Goal: Task Accomplishment & Management: Use online tool/utility

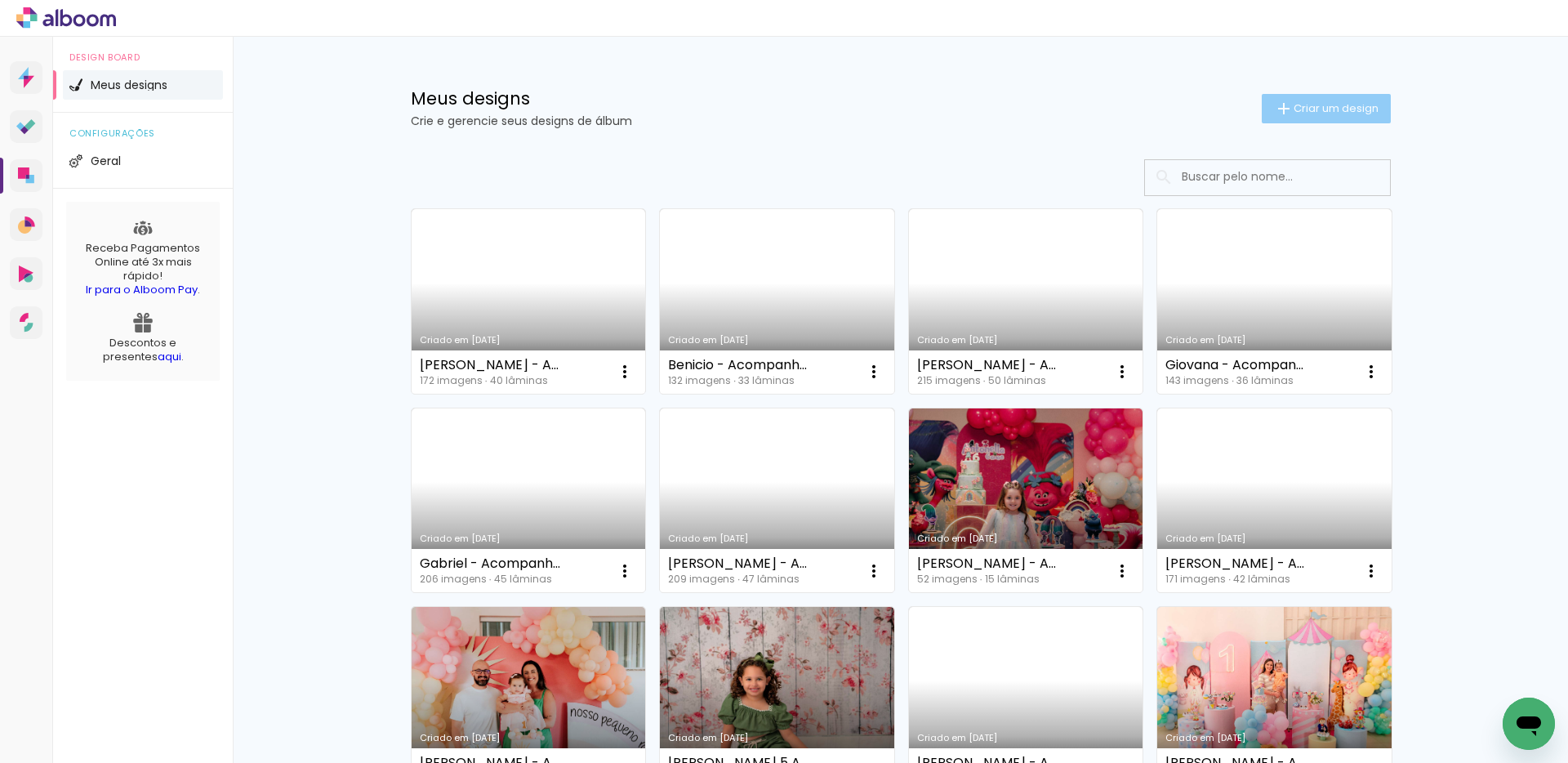
click at [1343, 114] on span "Criar um design" at bounding box center [1336, 108] width 85 height 11
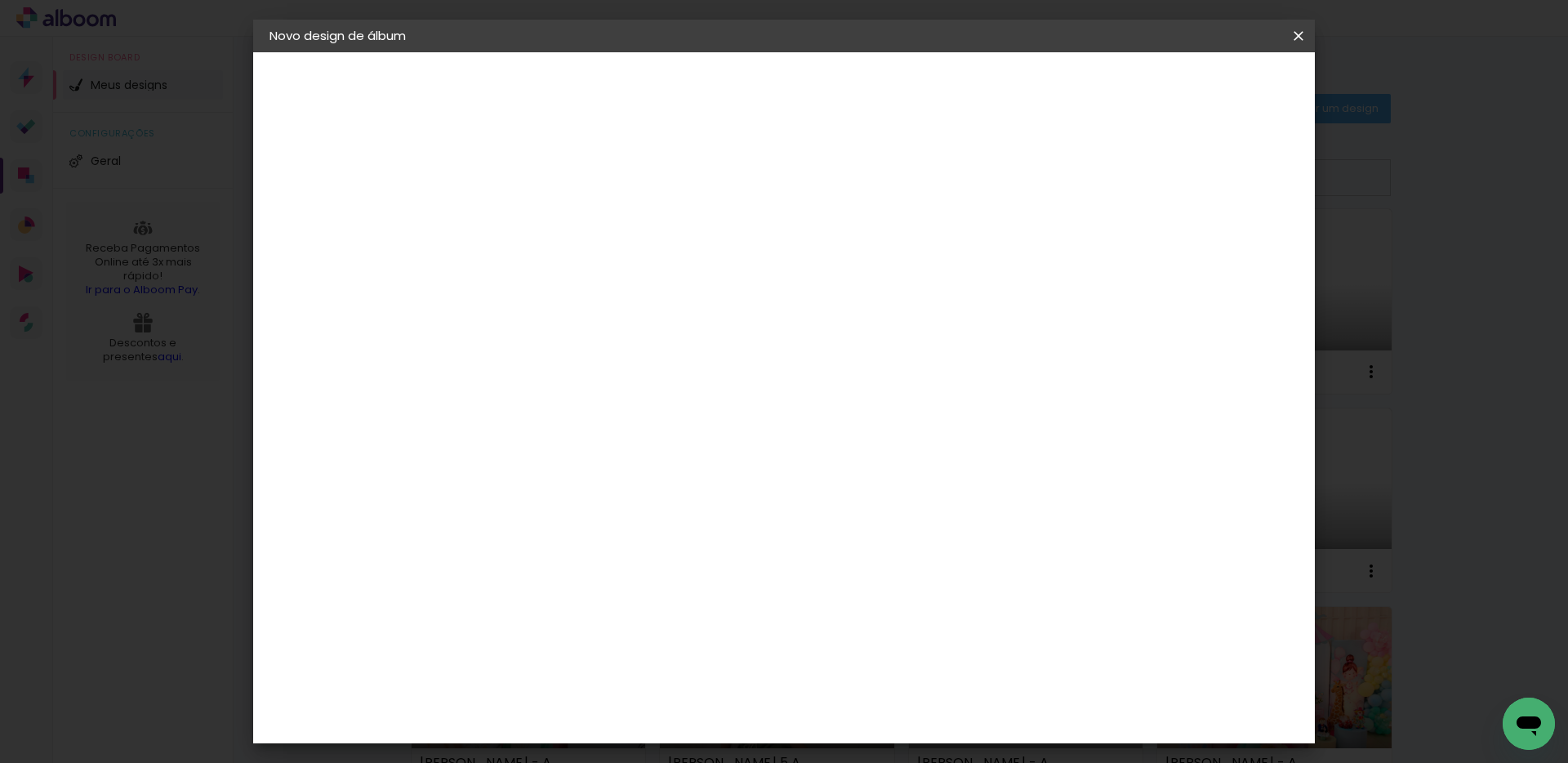
click at [536, 221] on input at bounding box center [536, 219] width 0 height 26
type input "Ágatha - Acompanhamento"
type paper-input "Ágatha - Acompanhamento"
click at [0, 0] on slot "Avançar" at bounding box center [0, 0] width 0 height 0
click at [578, 303] on input at bounding box center [578, 310] width 165 height 21
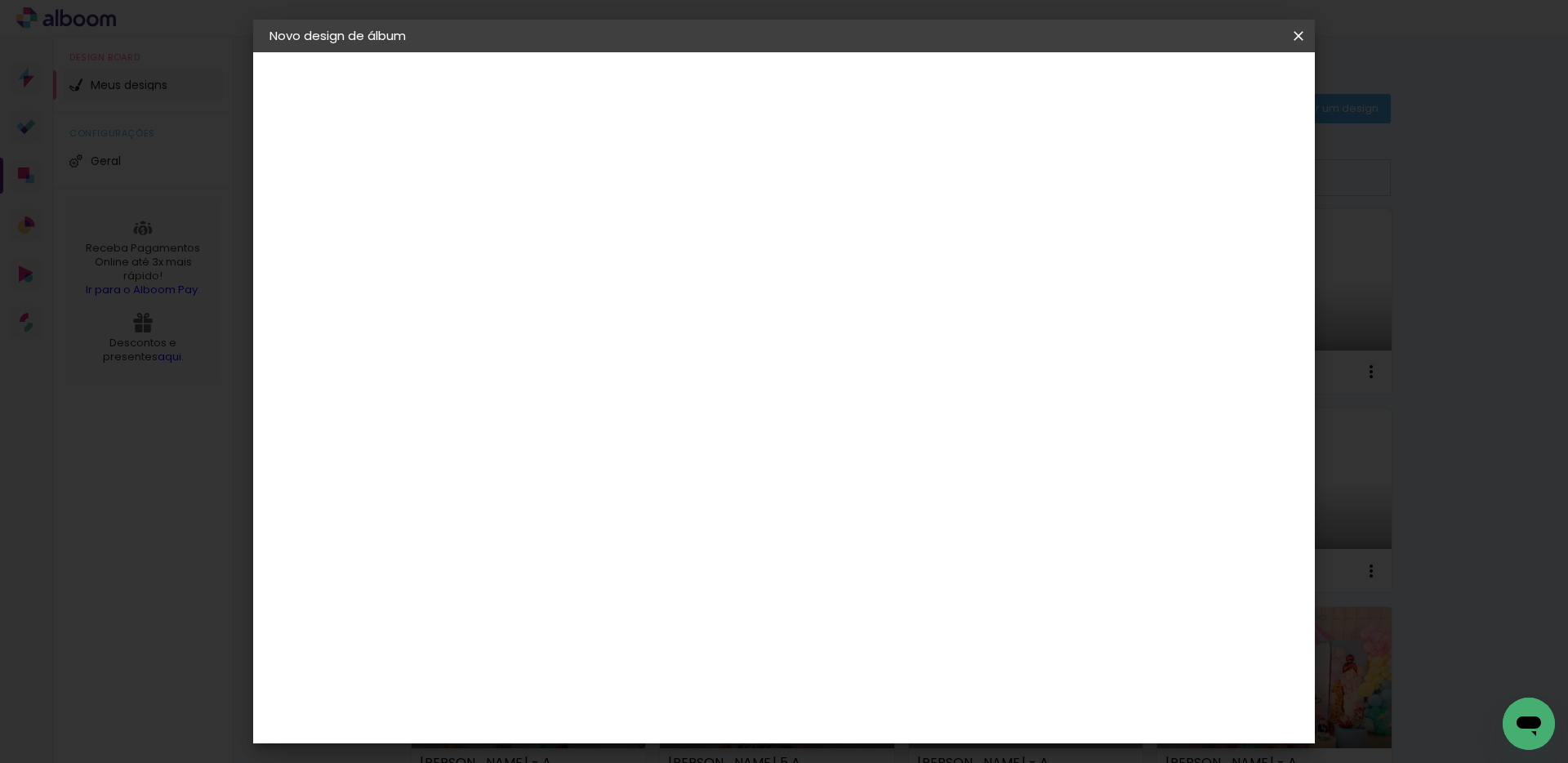
type input "Via"
type paper-input "Via"
click at [580, 378] on paper-item "Viacolor" at bounding box center [561, 369] width 143 height 36
click at [0, 0] on slot "Avançar" at bounding box center [0, 0] width 0 height 0
click at [600, 275] on input "text" at bounding box center [568, 285] width 63 height 26
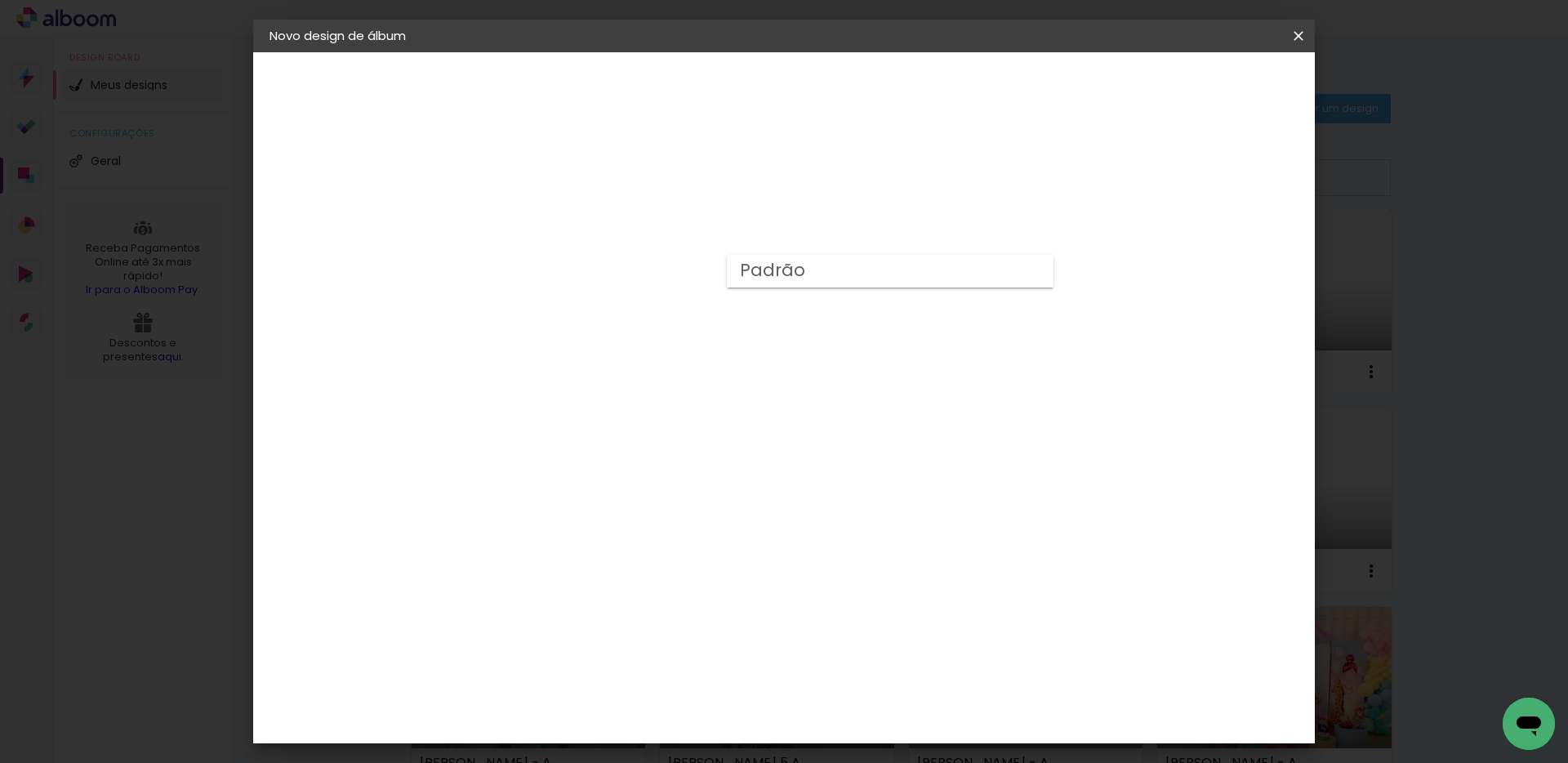
click at [832, 272] on paper-item "Padrão" at bounding box center [889, 271] width 327 height 33
type input "Padrão"
click at [646, 723] on span "25 × 25" at bounding box center [609, 745] width 76 height 43
click at [827, 71] on header "Modelo Escolha o modelo do álbum. Voltar Avançar" at bounding box center [646, 101] width 362 height 97
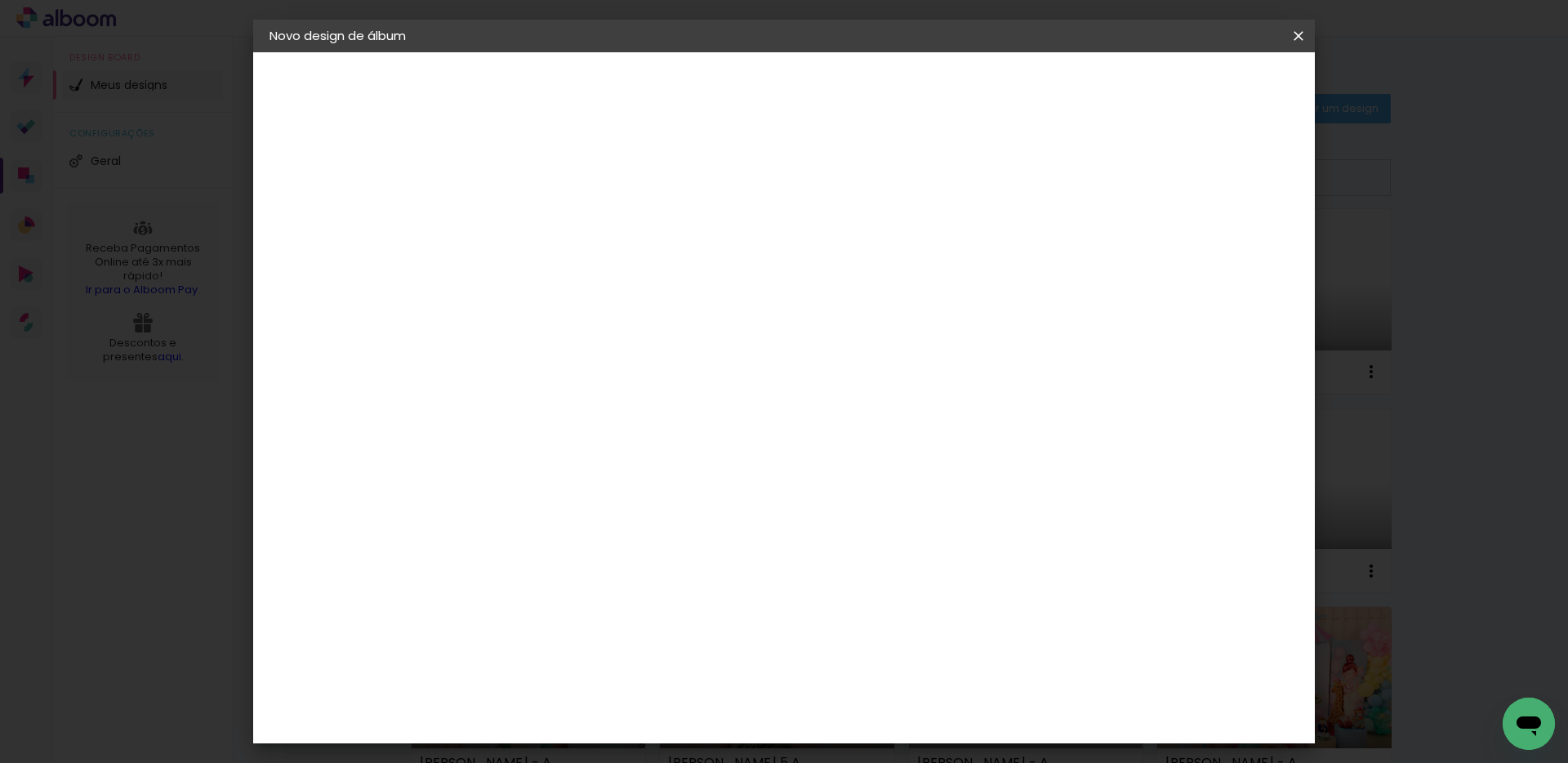
click at [0, 0] on slot "Avançar" at bounding box center [0, 0] width 0 height 0
click at [1208, 90] on span "Iniciar design" at bounding box center [1171, 87] width 74 height 12
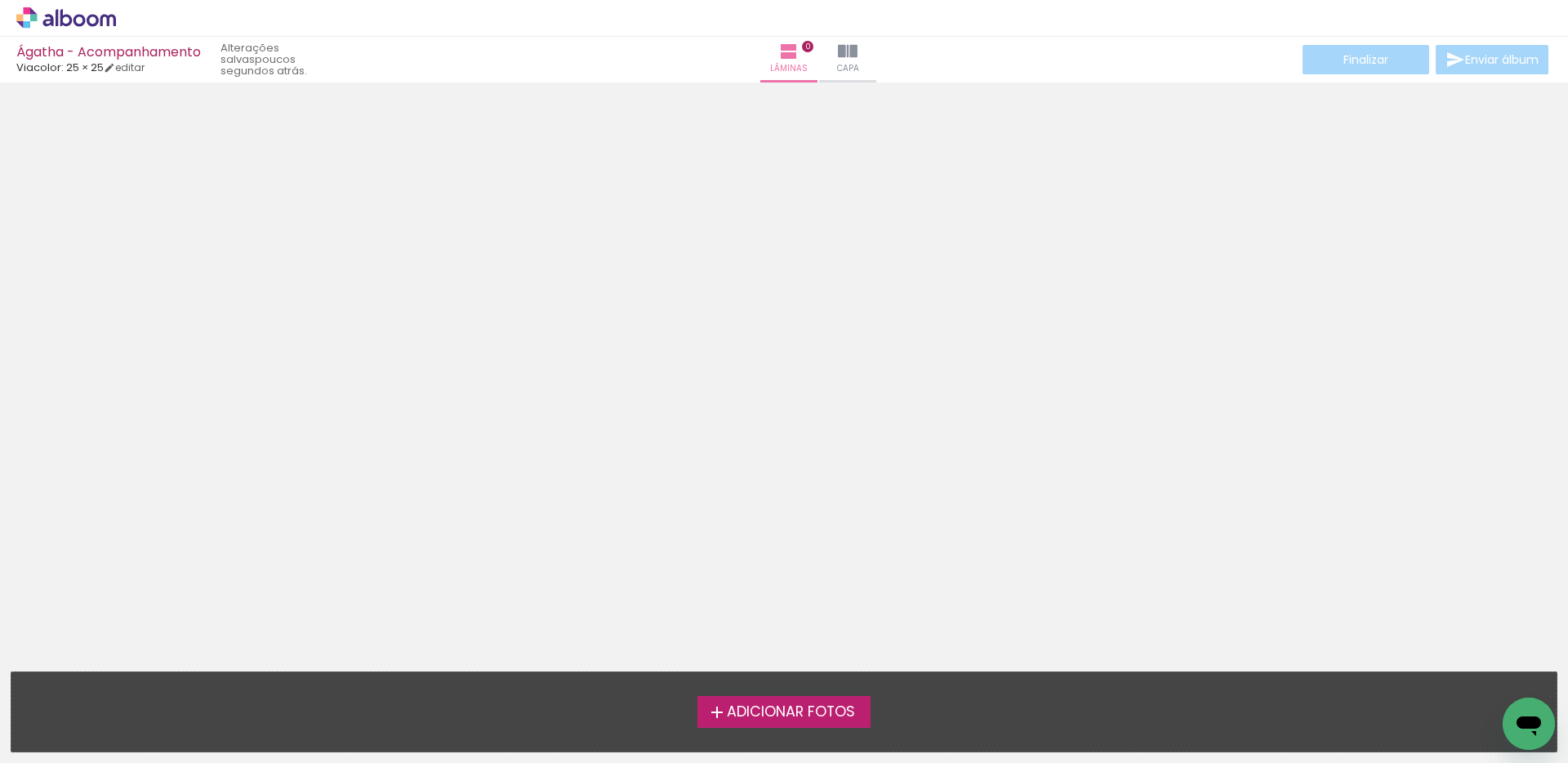
click at [764, 705] on span "Adicionar Fotos" at bounding box center [790, 712] width 128 height 15
click at [0, 0] on input "file" at bounding box center [0, 0] width 0 height 0
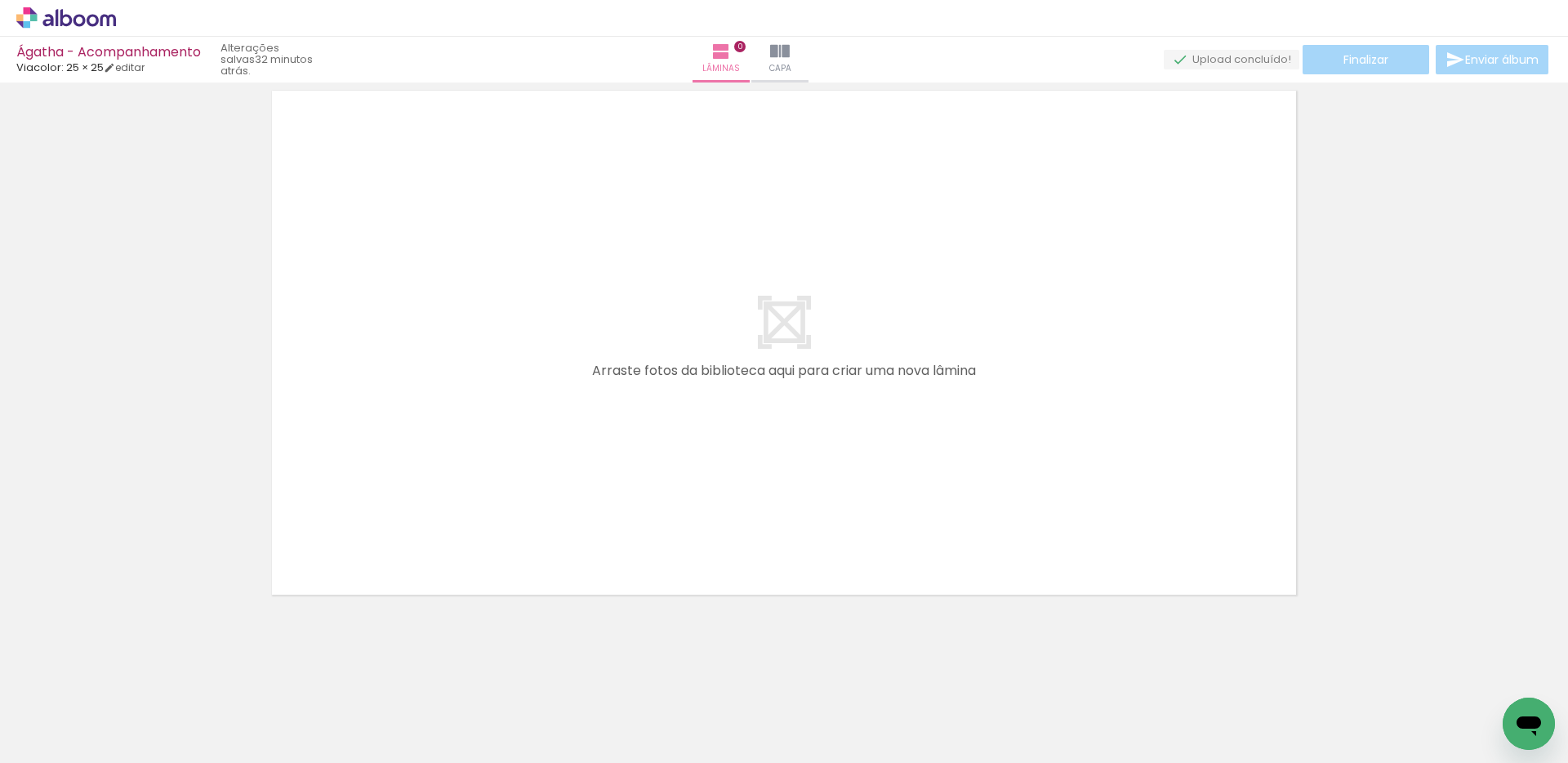
scroll to position [51, 0]
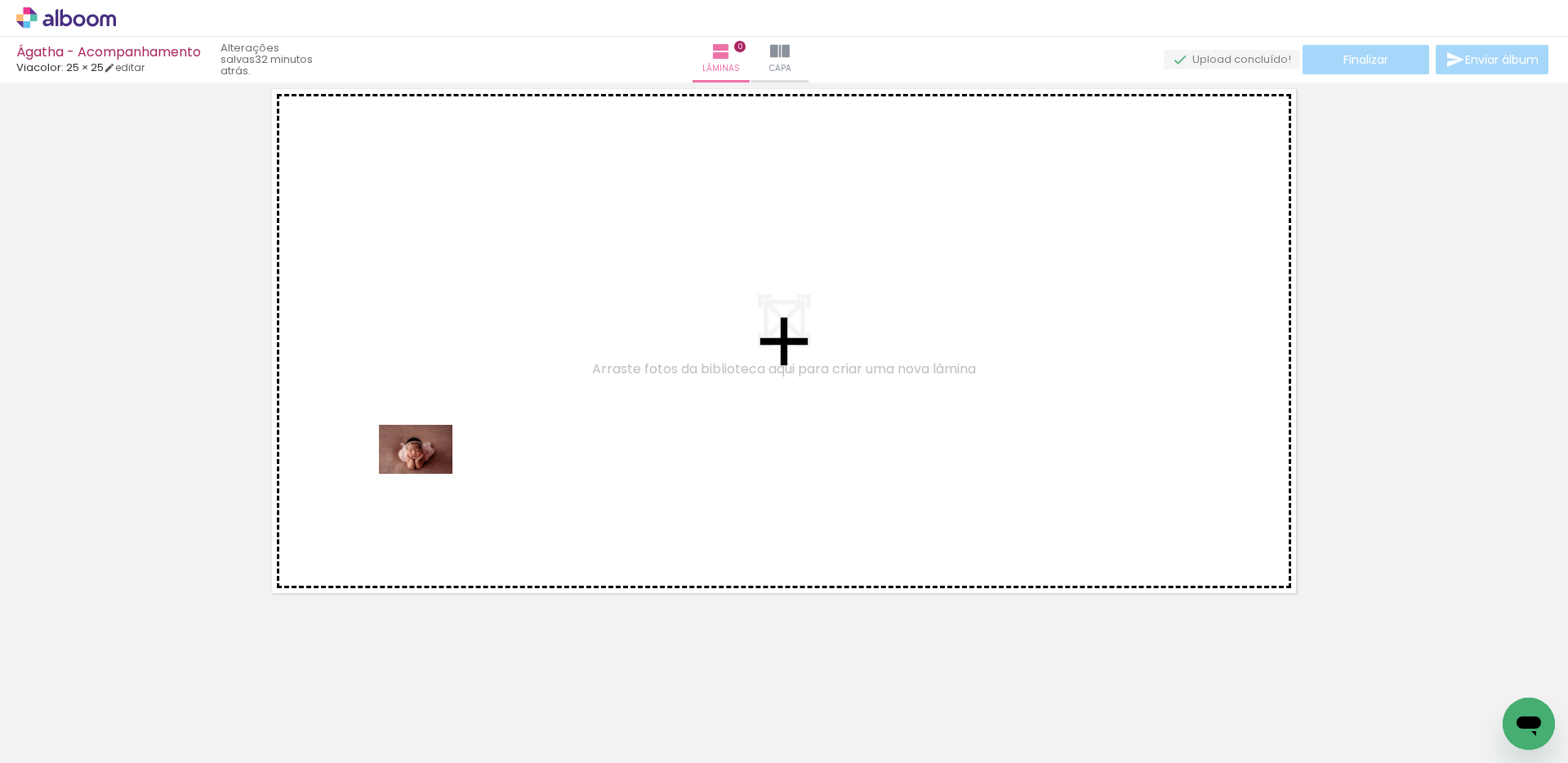
drag, startPoint x: 272, startPoint y: 714, endPoint x: 405, endPoint y: 534, distance: 223.8
click at [427, 472] on quentale-workspace at bounding box center [784, 382] width 1568 height 763
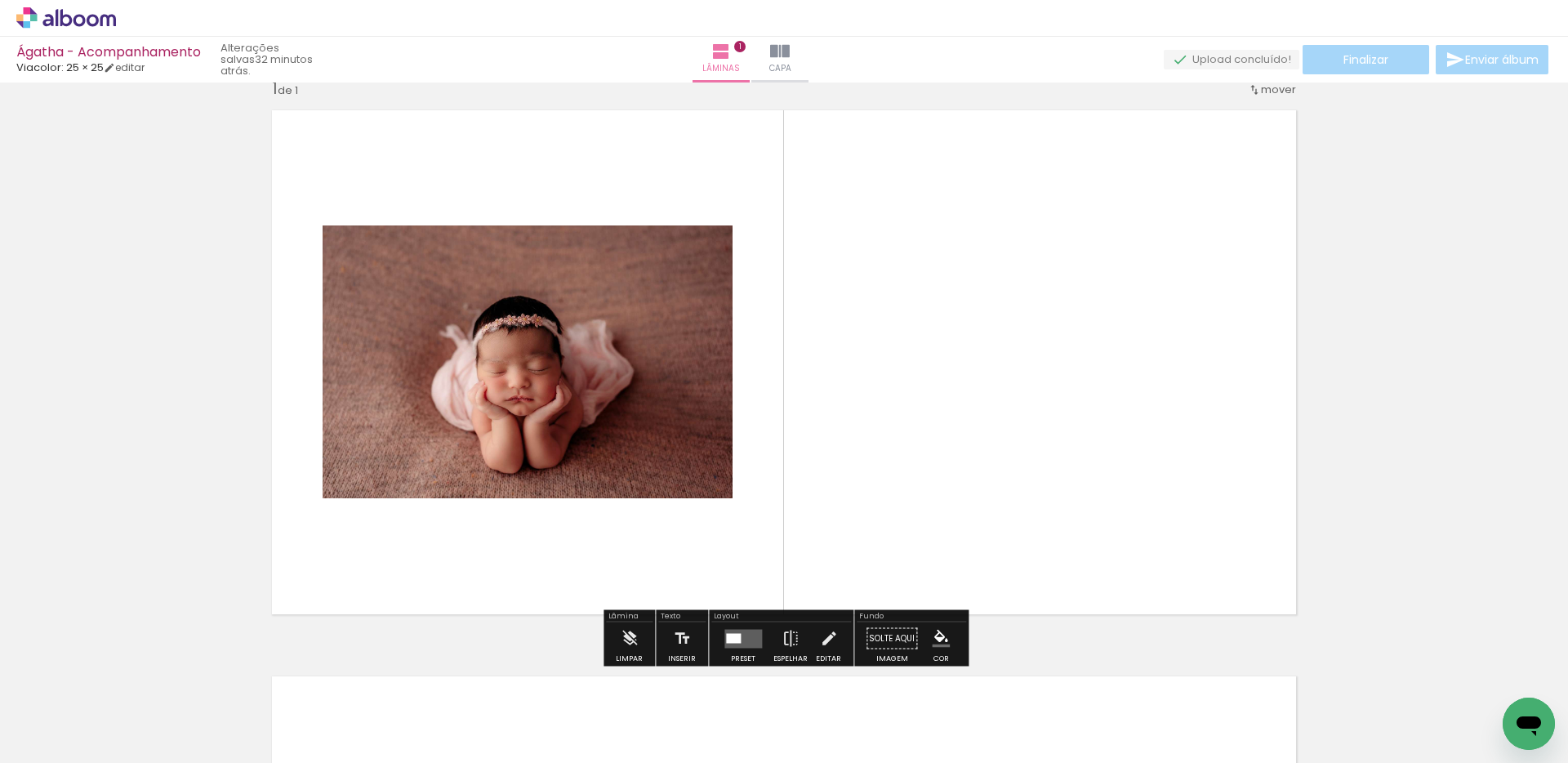
scroll to position [21, 0]
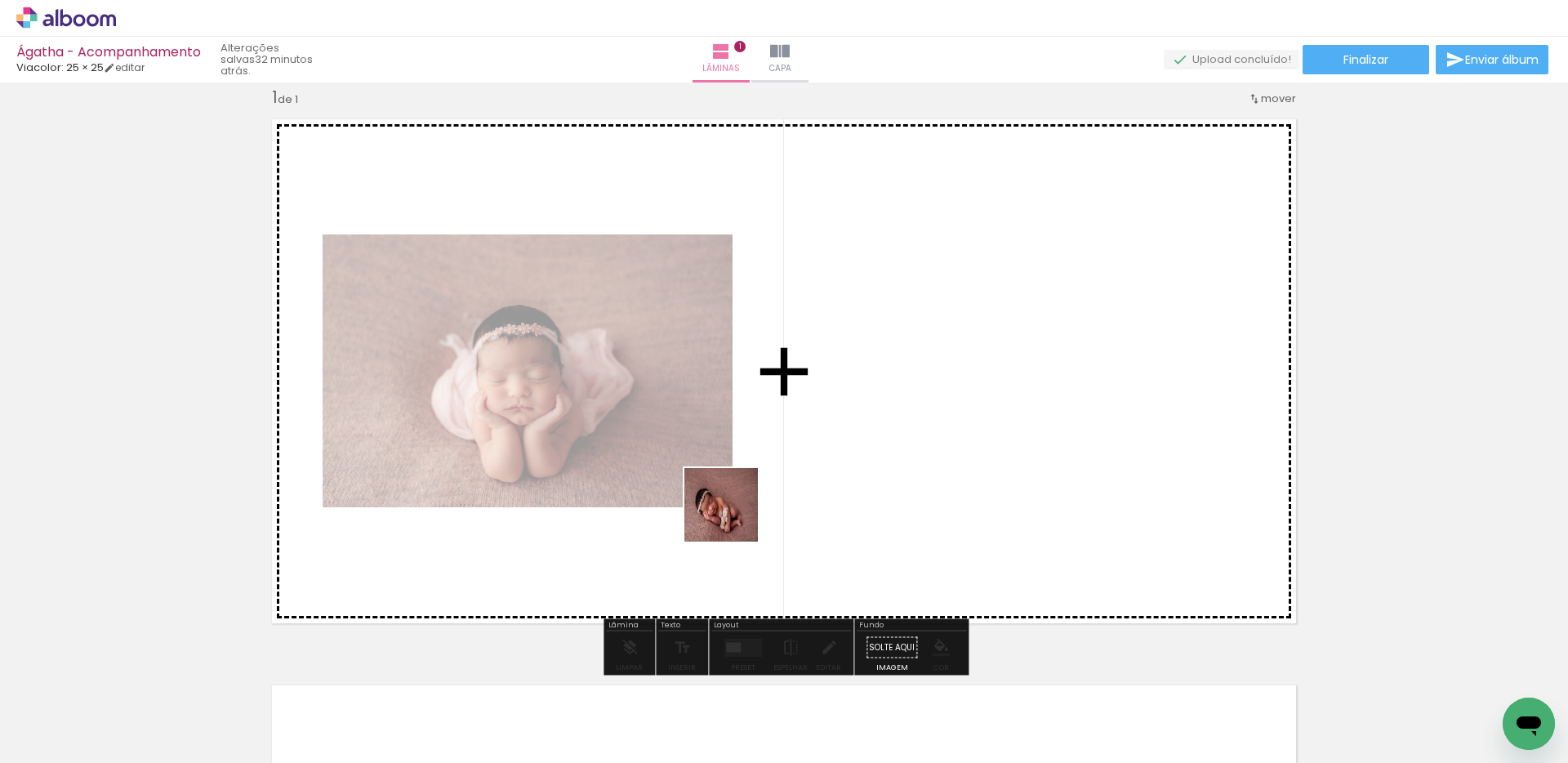
drag, startPoint x: 360, startPoint y: 721, endPoint x: 761, endPoint y: 477, distance: 469.4
click at [744, 511] on quentale-workspace at bounding box center [784, 382] width 1568 height 763
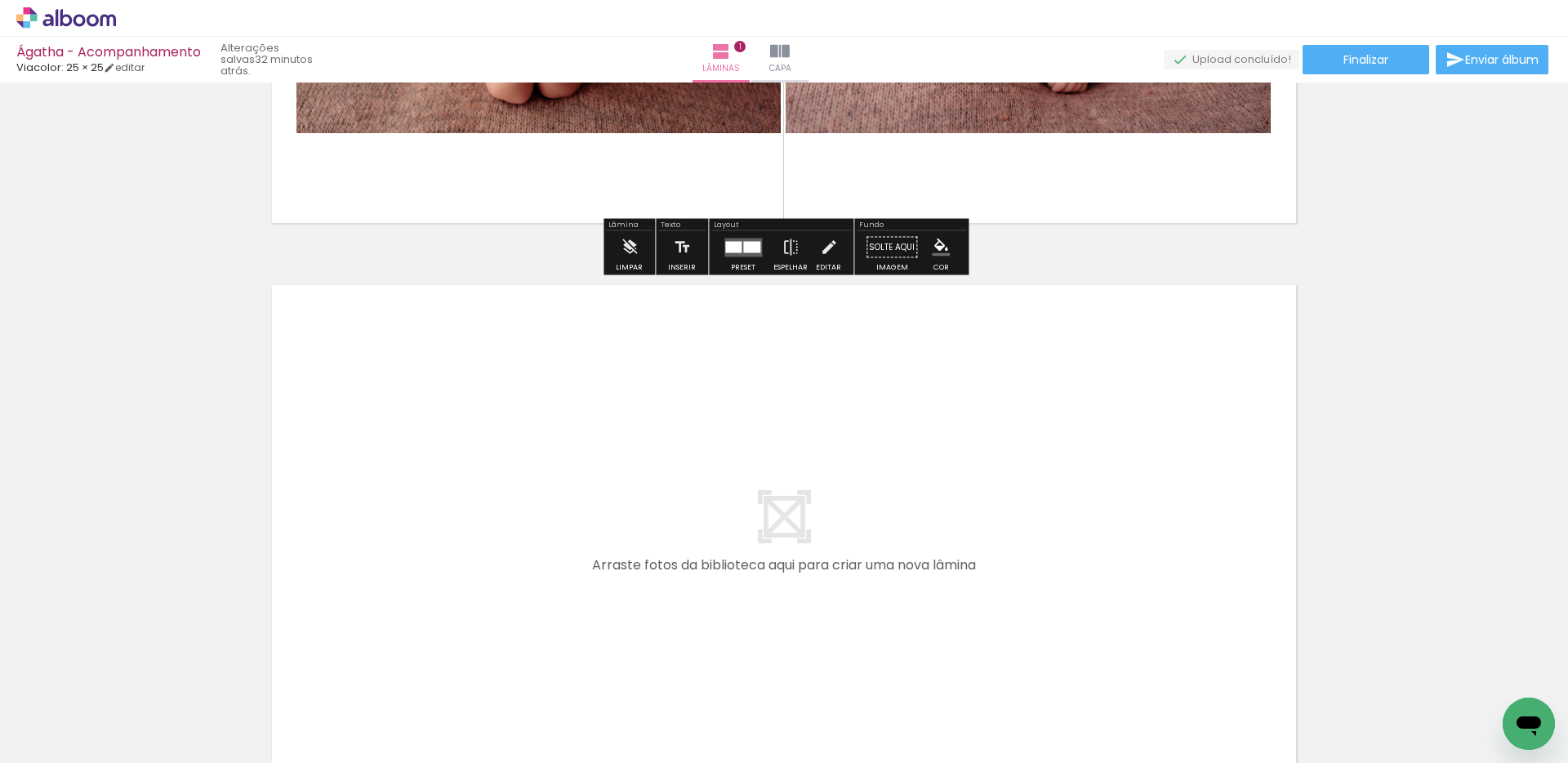
scroll to position [433, 0]
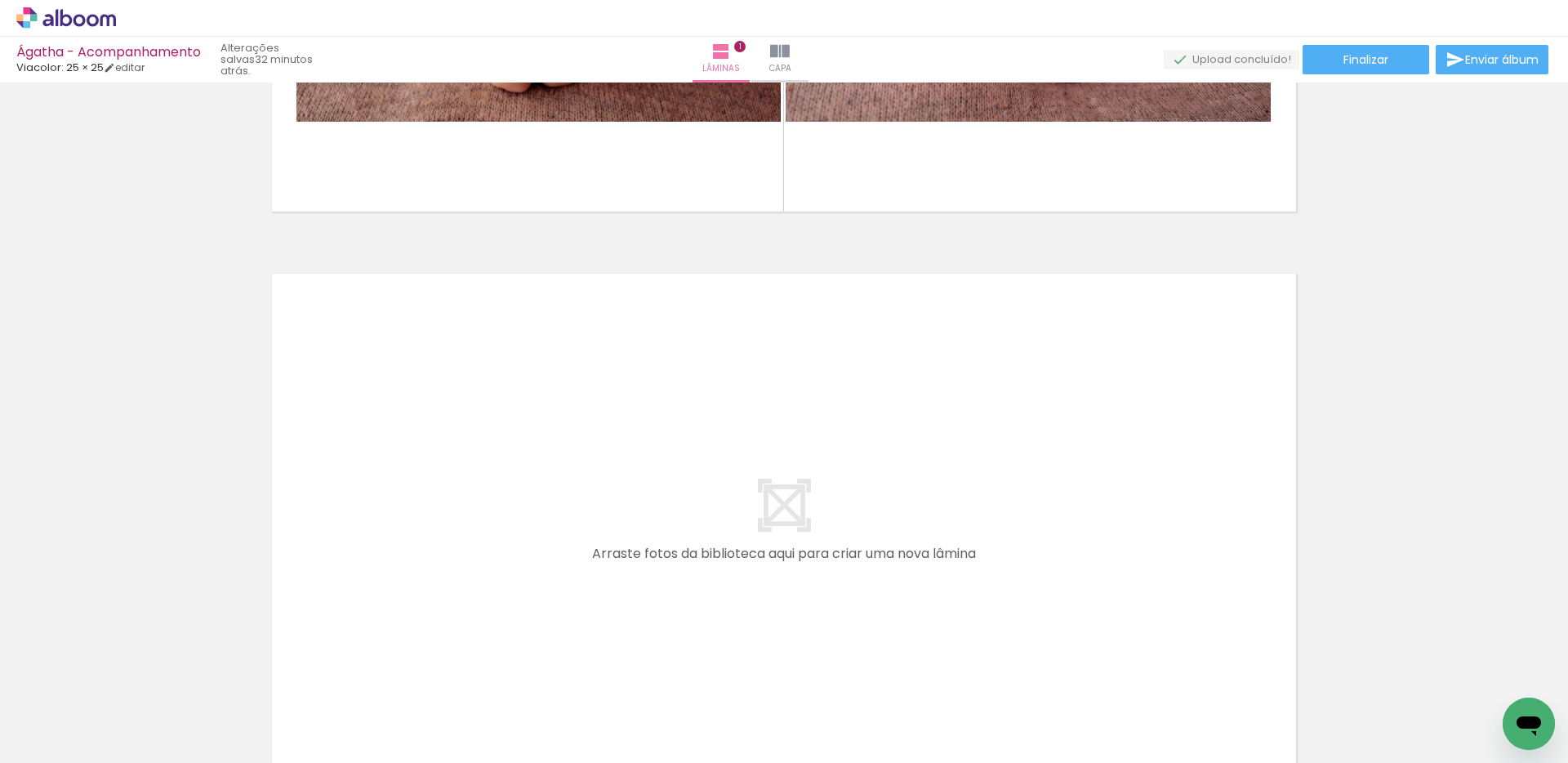
drag, startPoint x: 449, startPoint y: 716, endPoint x: 520, endPoint y: 661, distance: 89.8
click at [497, 581] on quentale-workspace at bounding box center [784, 382] width 1568 height 763
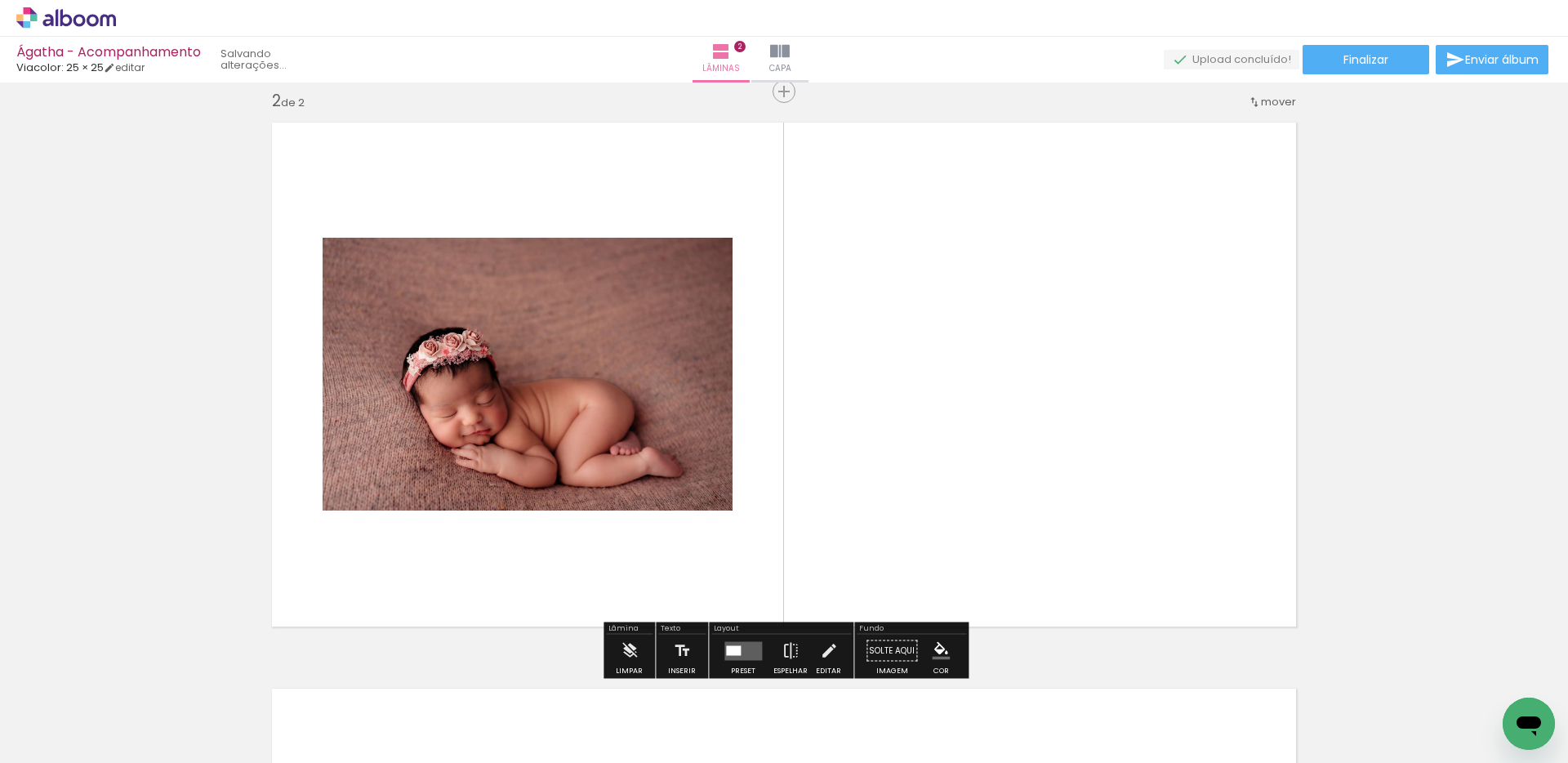
scroll to position [587, 0]
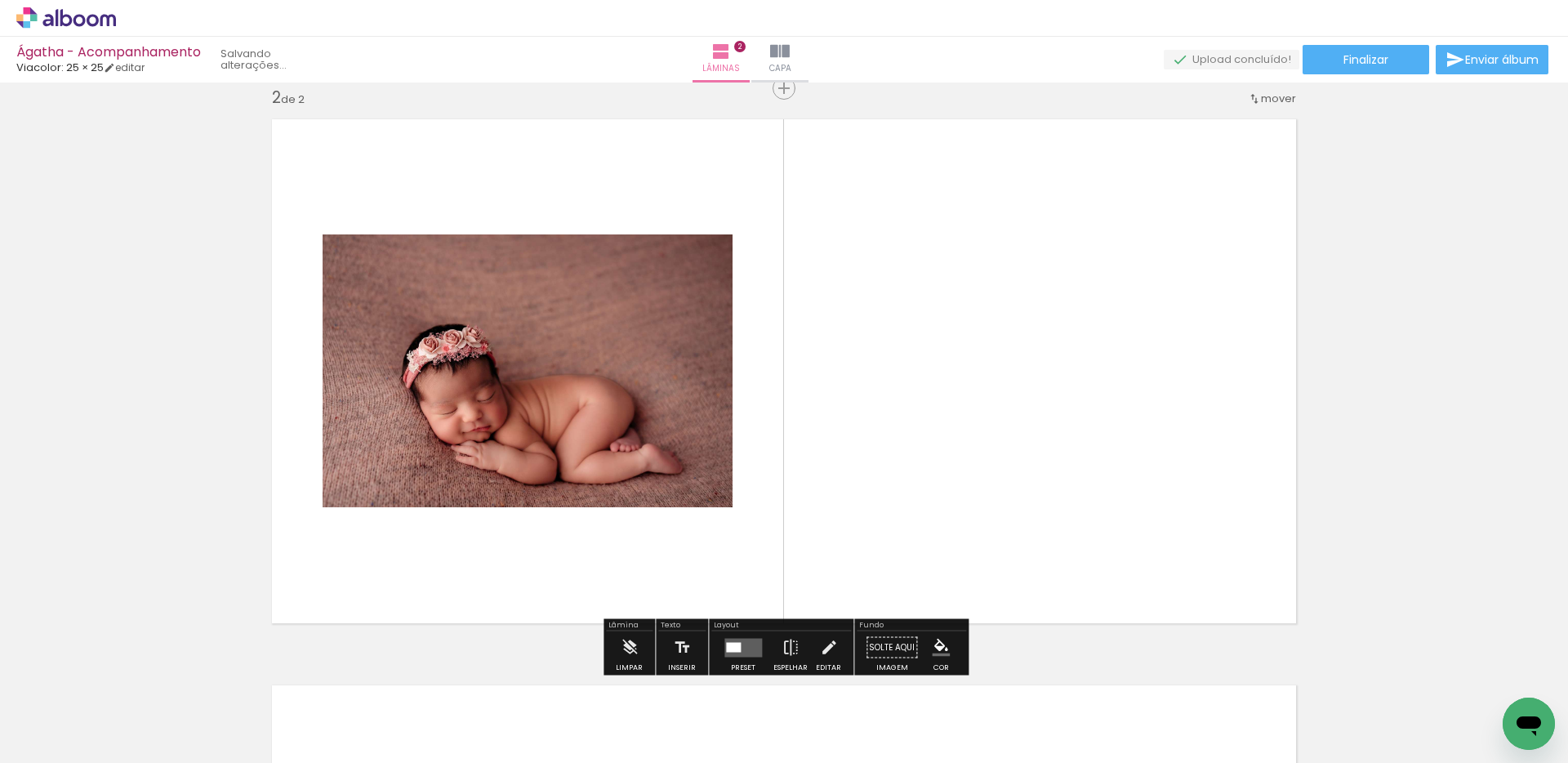
drag, startPoint x: 544, startPoint y: 715, endPoint x: 667, endPoint y: 564, distance: 194.8
click at [665, 558] on quentale-workspace at bounding box center [784, 382] width 1568 height 763
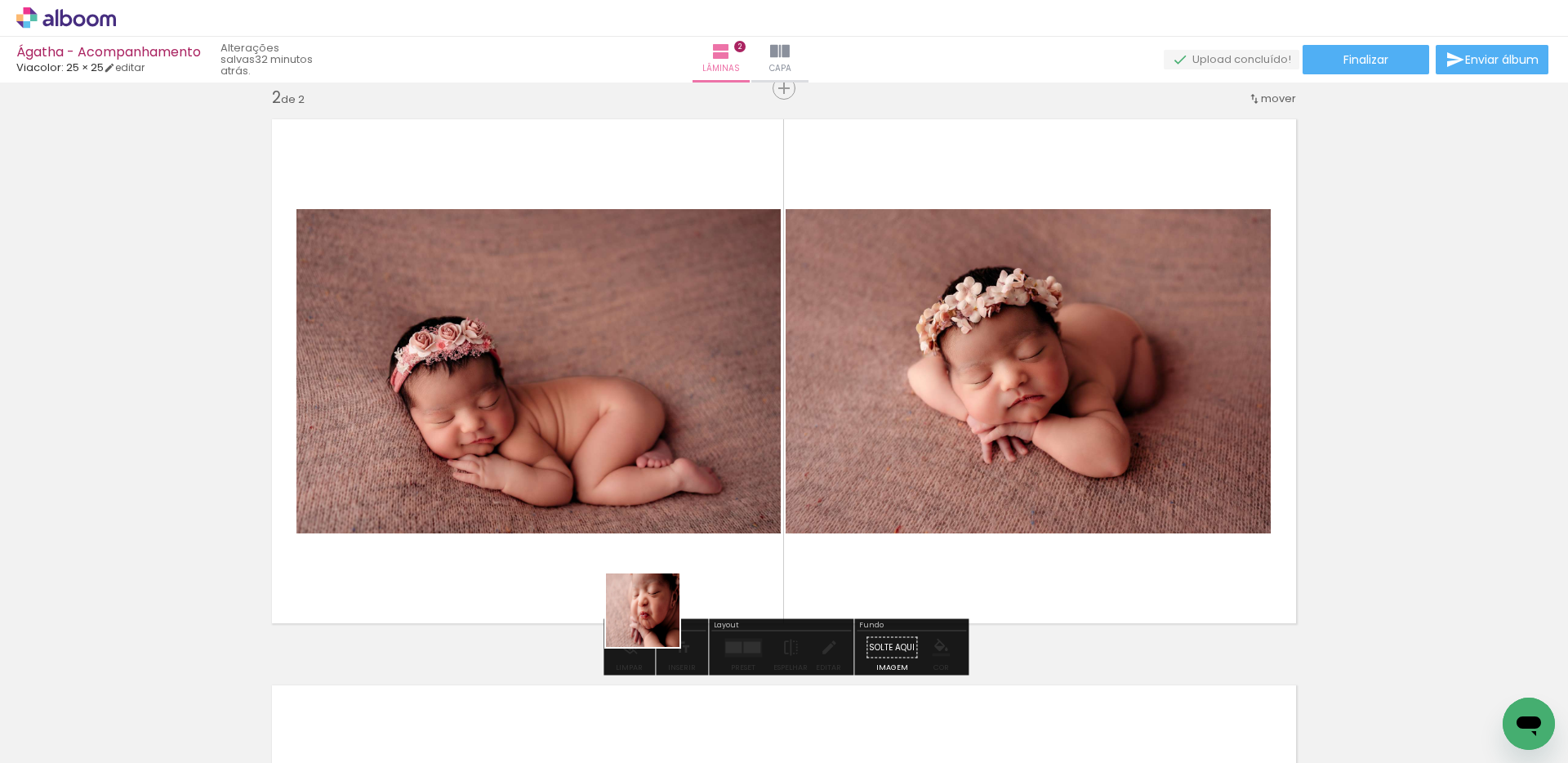
drag, startPoint x: 638, startPoint y: 692, endPoint x: 697, endPoint y: 610, distance: 101.0
click at [665, 583] on quentale-workspace at bounding box center [784, 382] width 1568 height 763
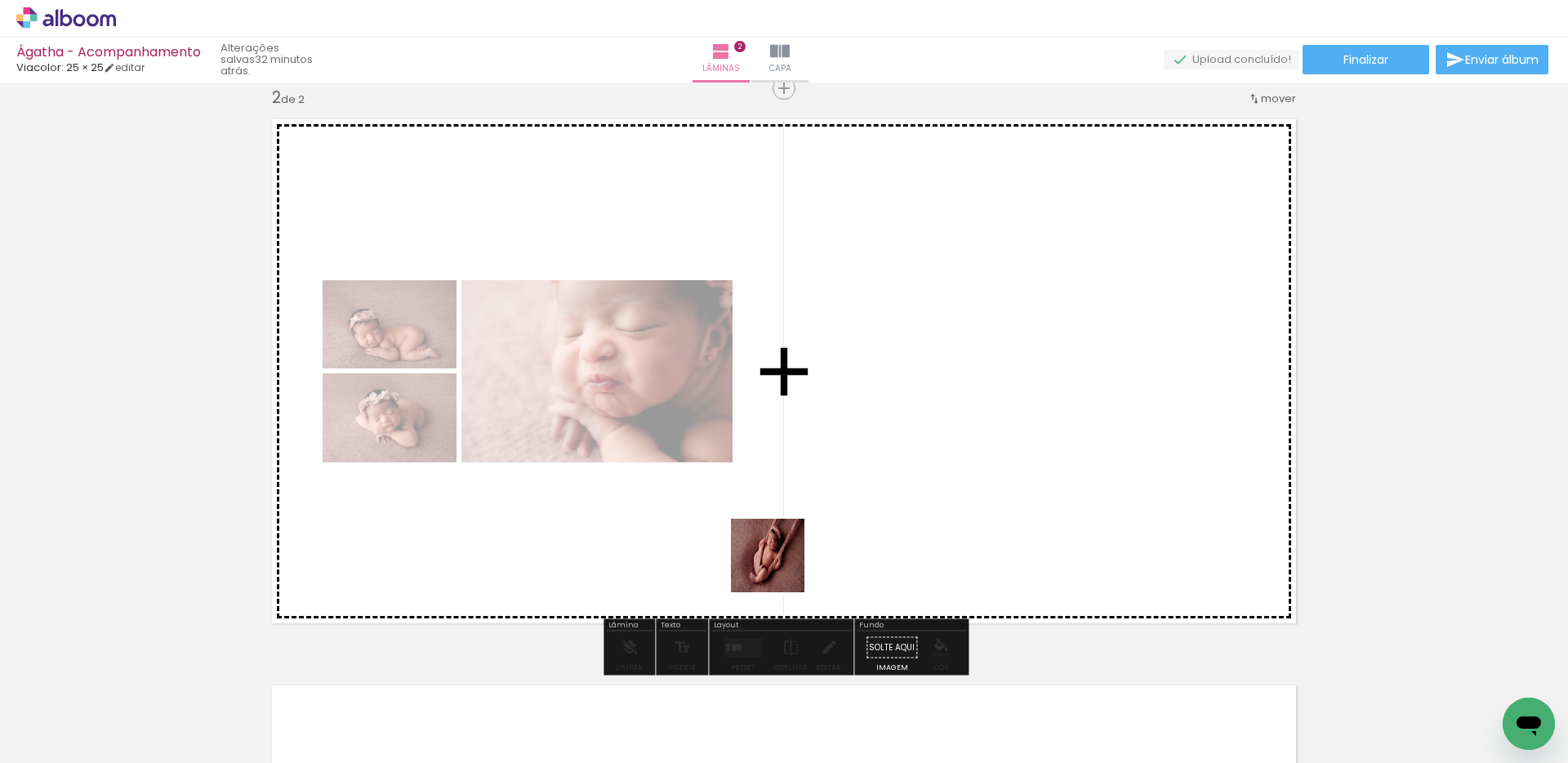
drag, startPoint x: 721, startPoint y: 734, endPoint x: 807, endPoint y: 546, distance: 206.7
click at [803, 548] on quentale-workspace at bounding box center [784, 382] width 1568 height 763
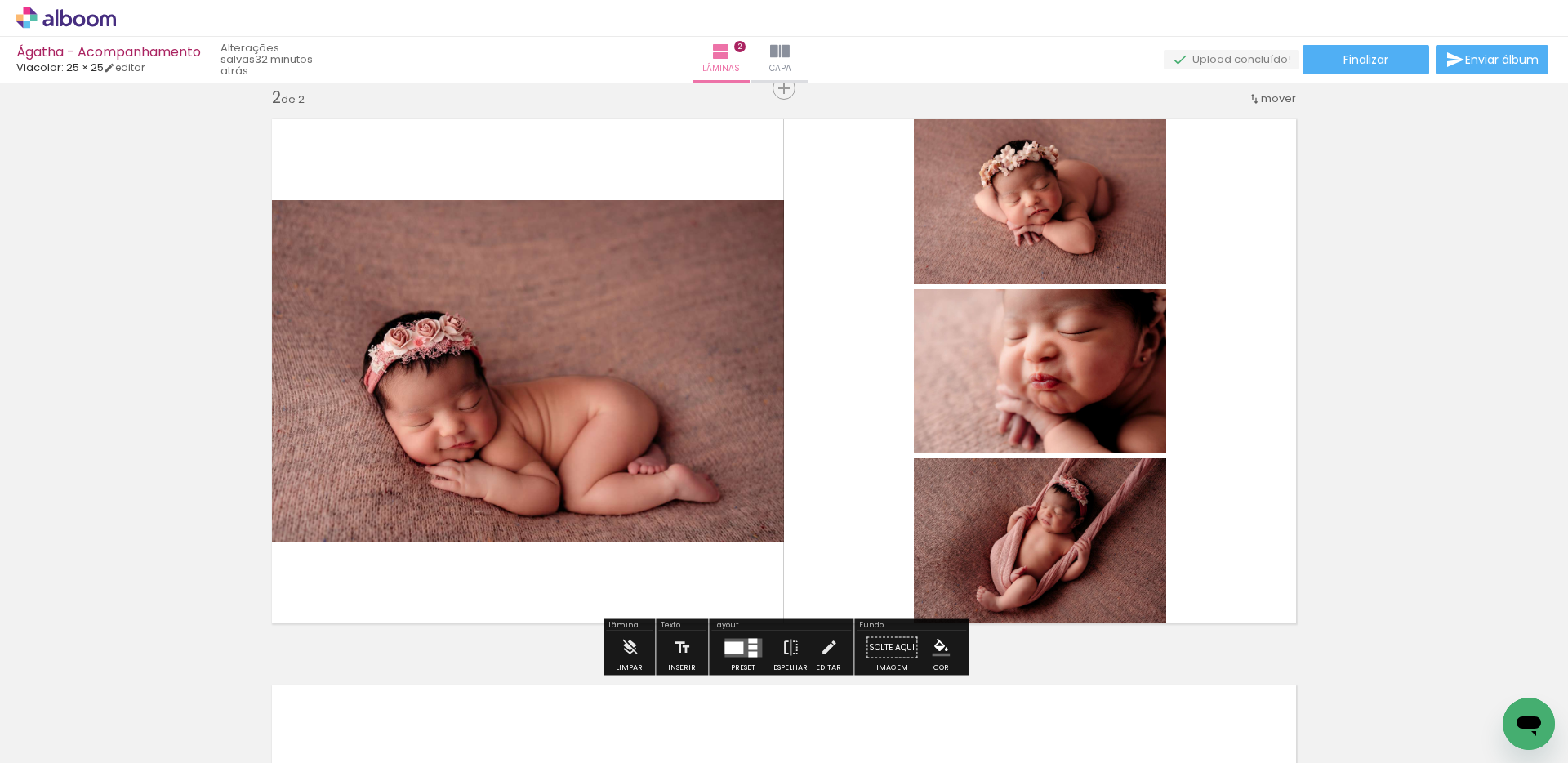
click at [749, 641] on quentale-layouter at bounding box center [743, 646] width 38 height 19
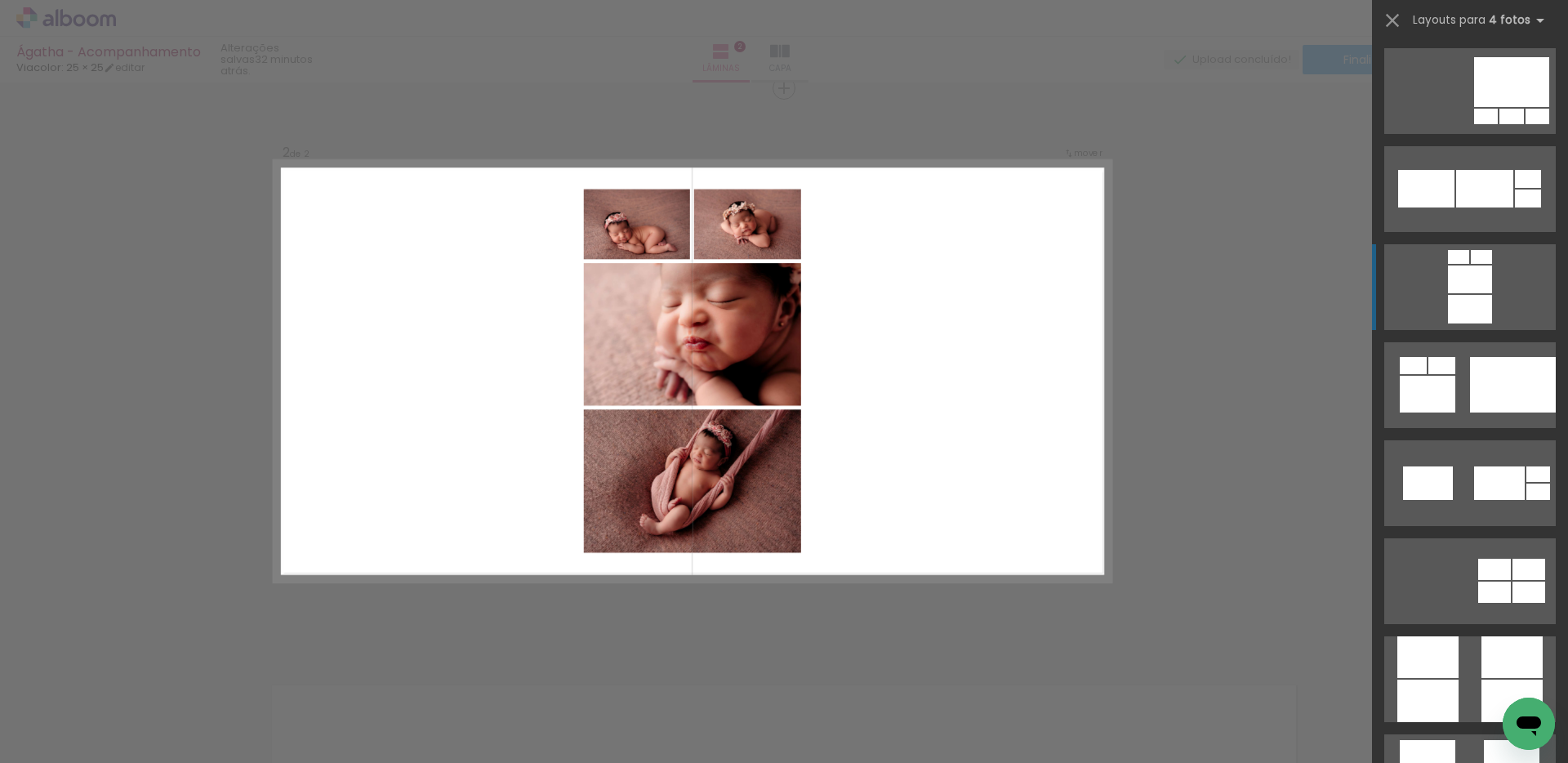
scroll to position [4022, 0]
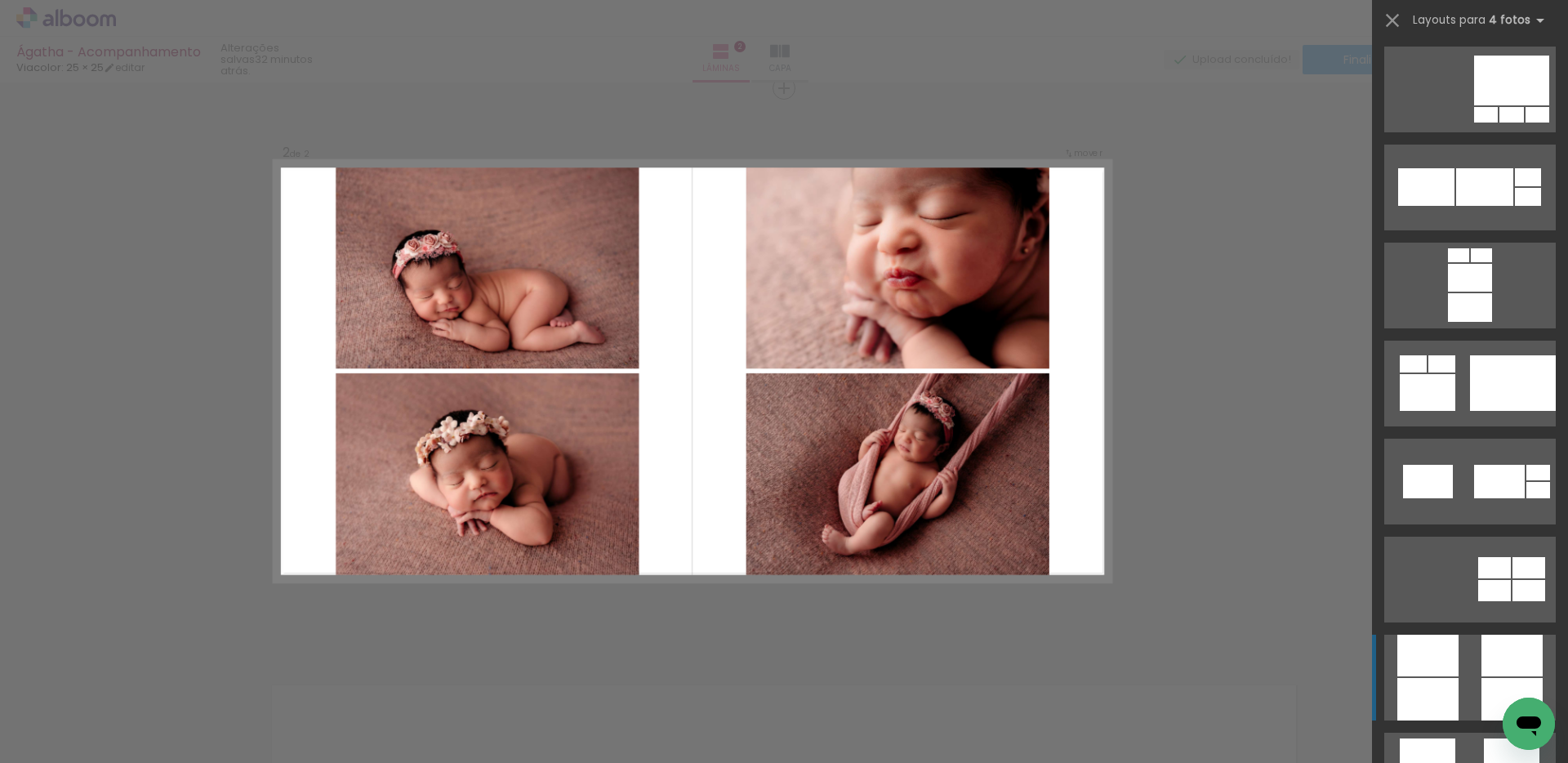
click at [1428, 664] on div at bounding box center [1428, 655] width 61 height 42
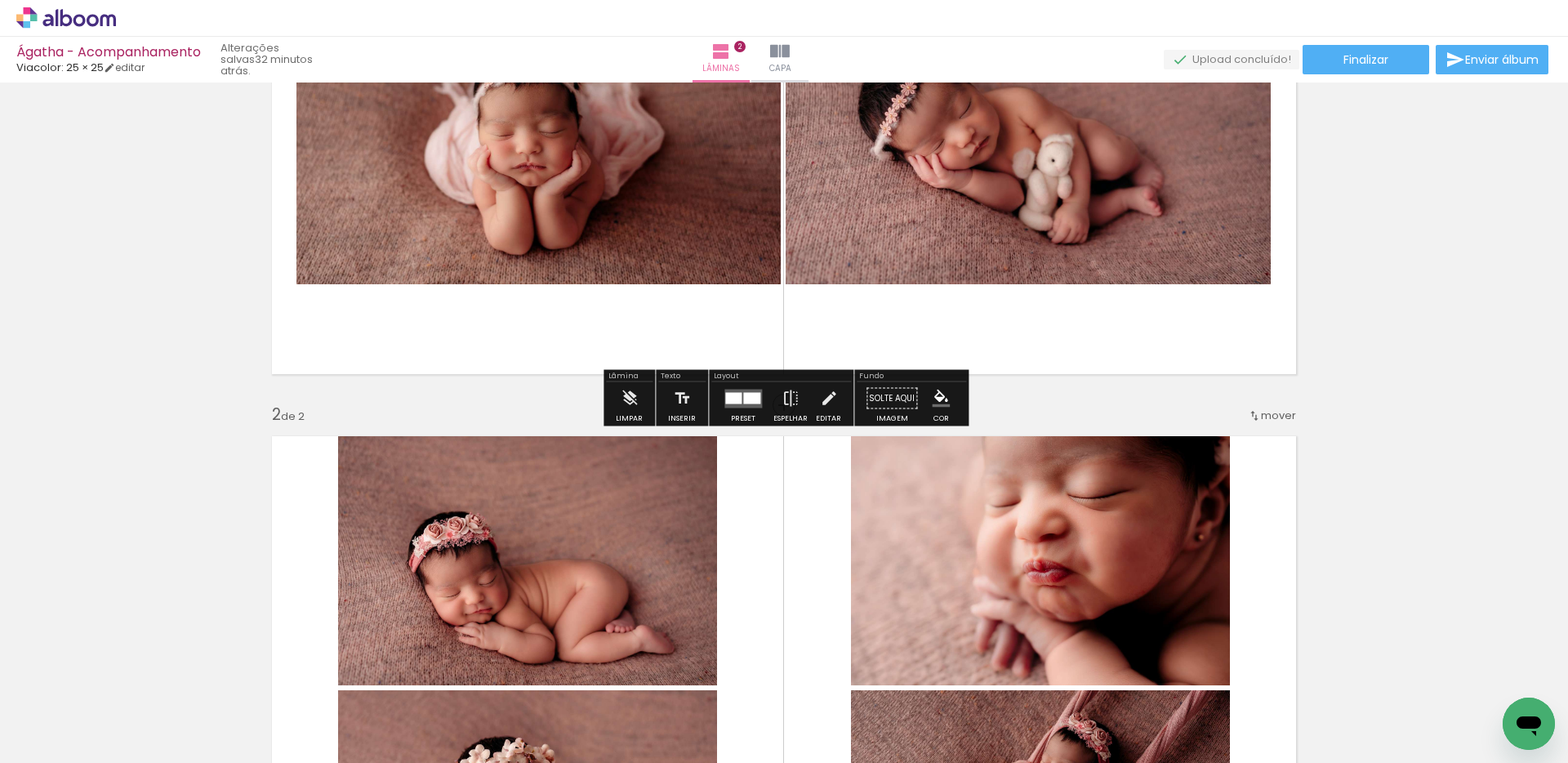
scroll to position [320, 0]
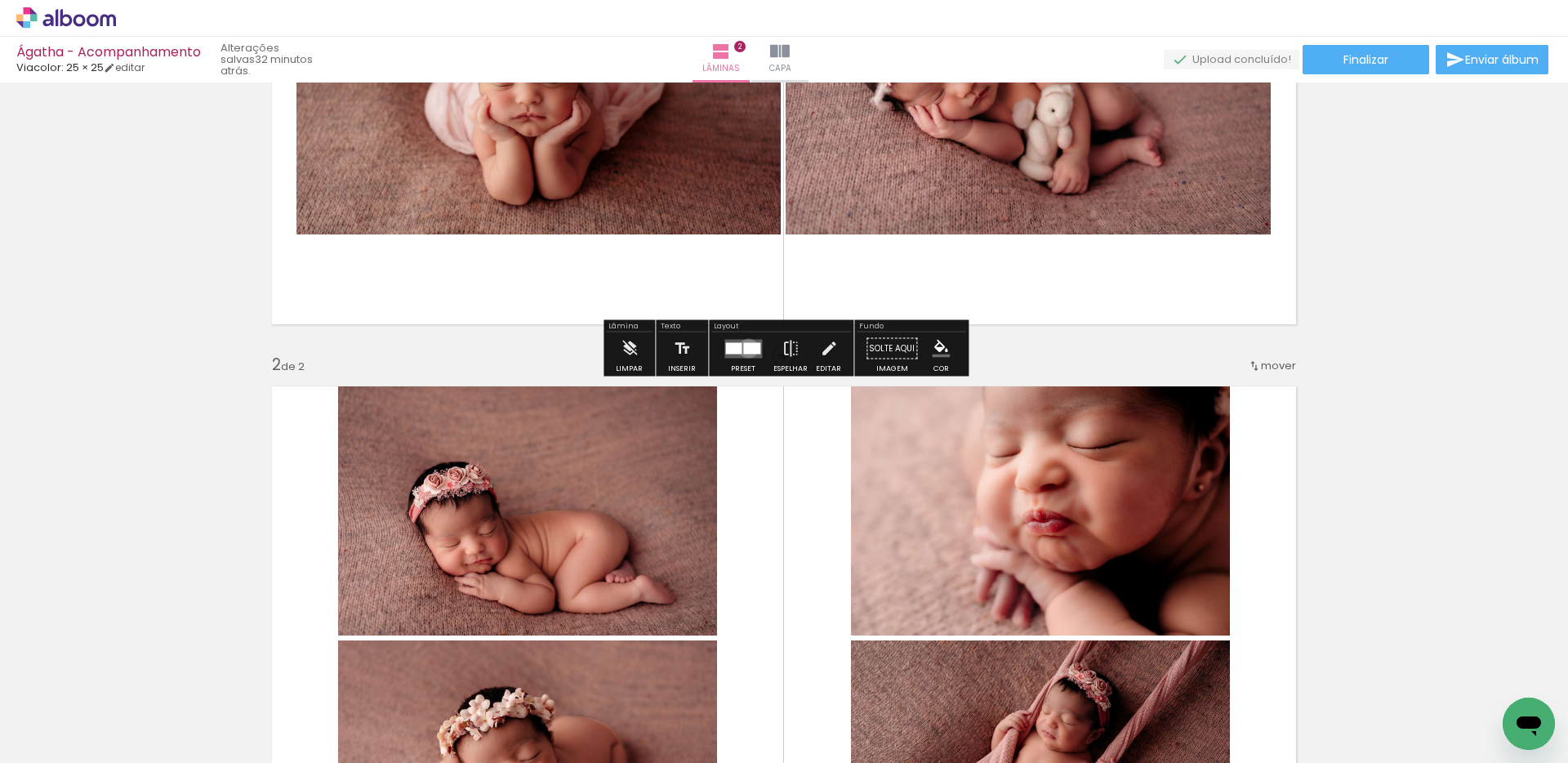
click at [744, 349] on div at bounding box center [751, 348] width 17 height 12
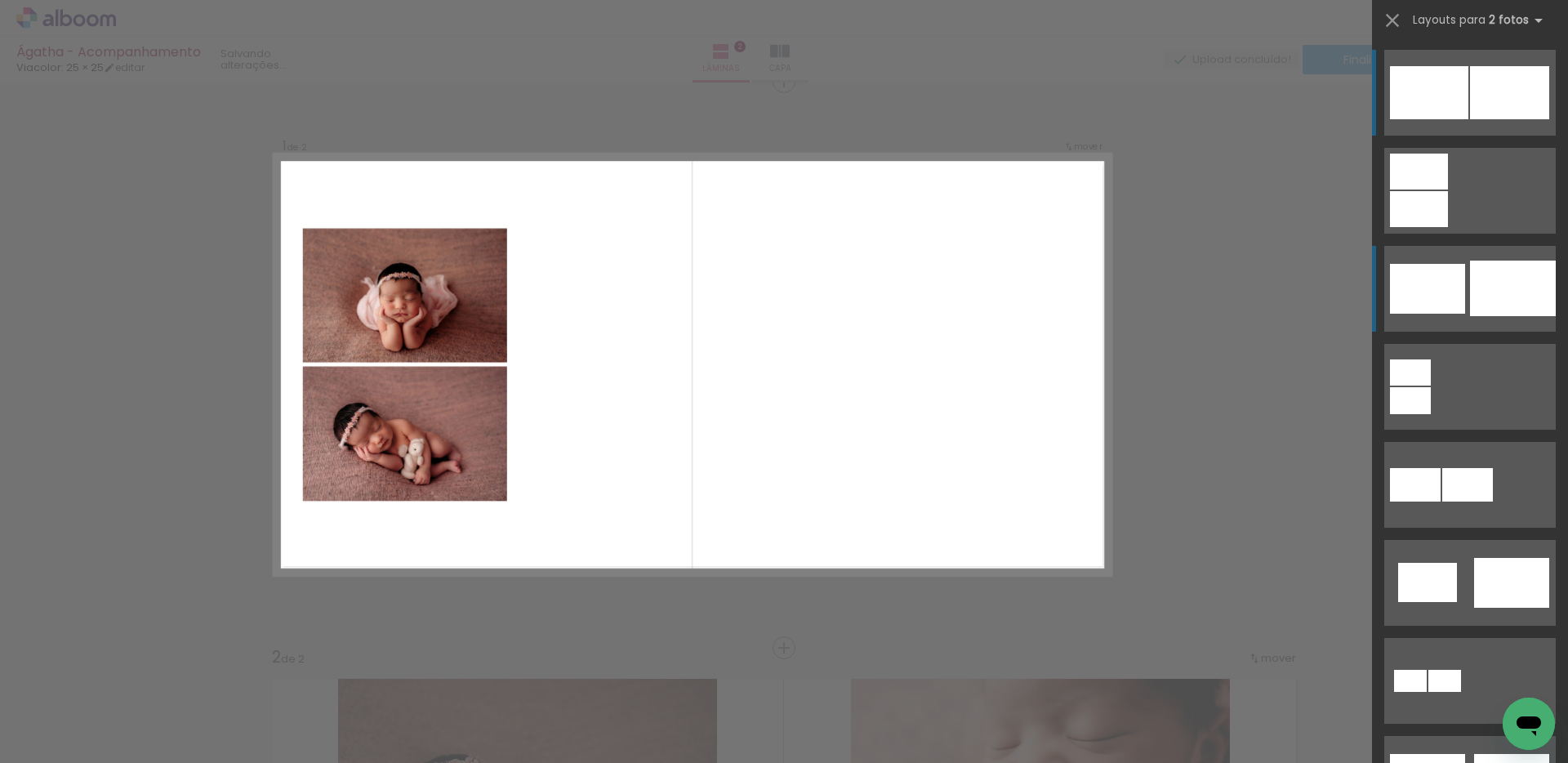
scroll to position [21, 0]
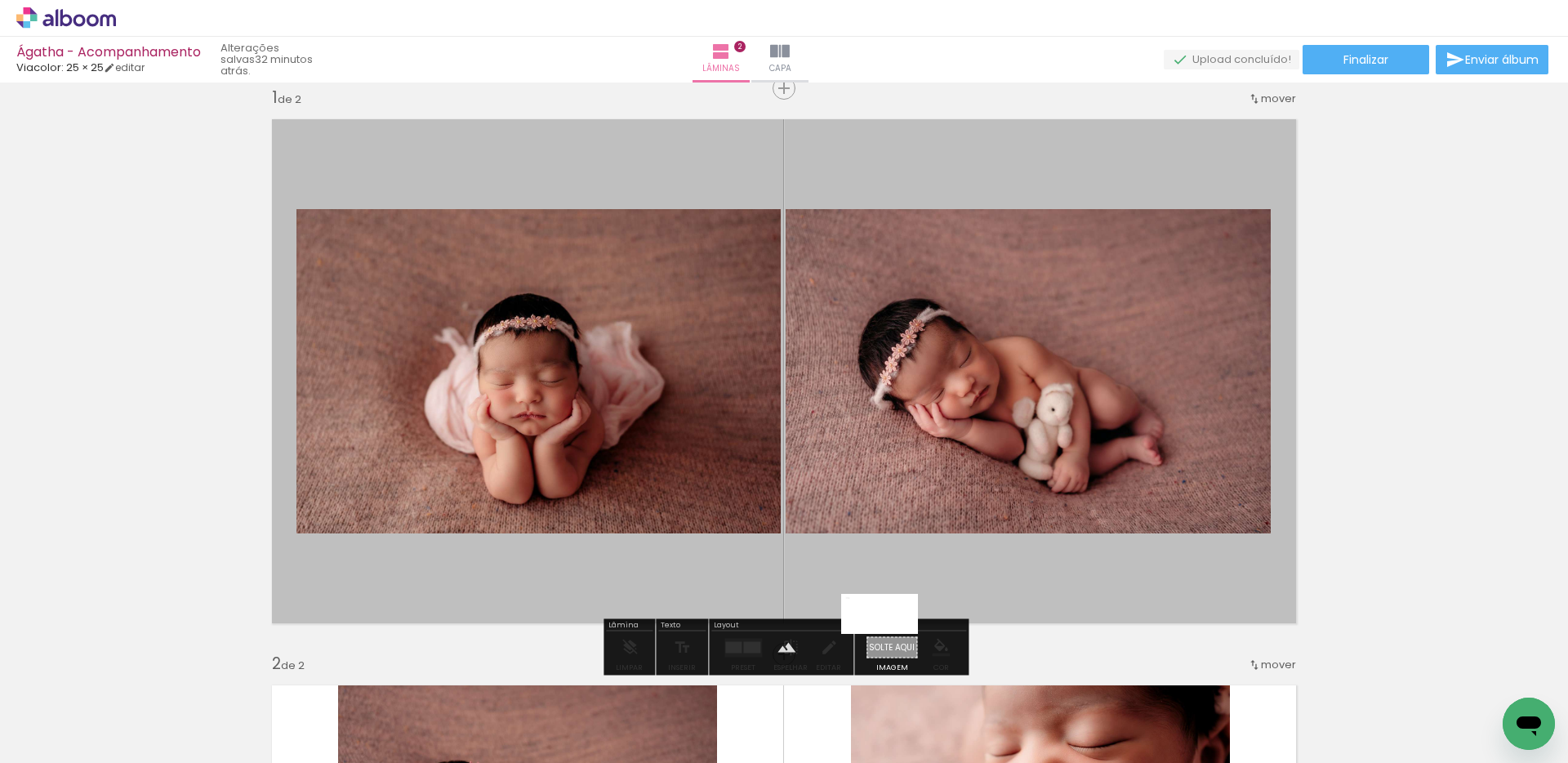
drag, startPoint x: 146, startPoint y: 708, endPoint x: 893, endPoint y: 635, distance: 750.6
click at [890, 647] on quentale-workspace at bounding box center [784, 382] width 1568 height 763
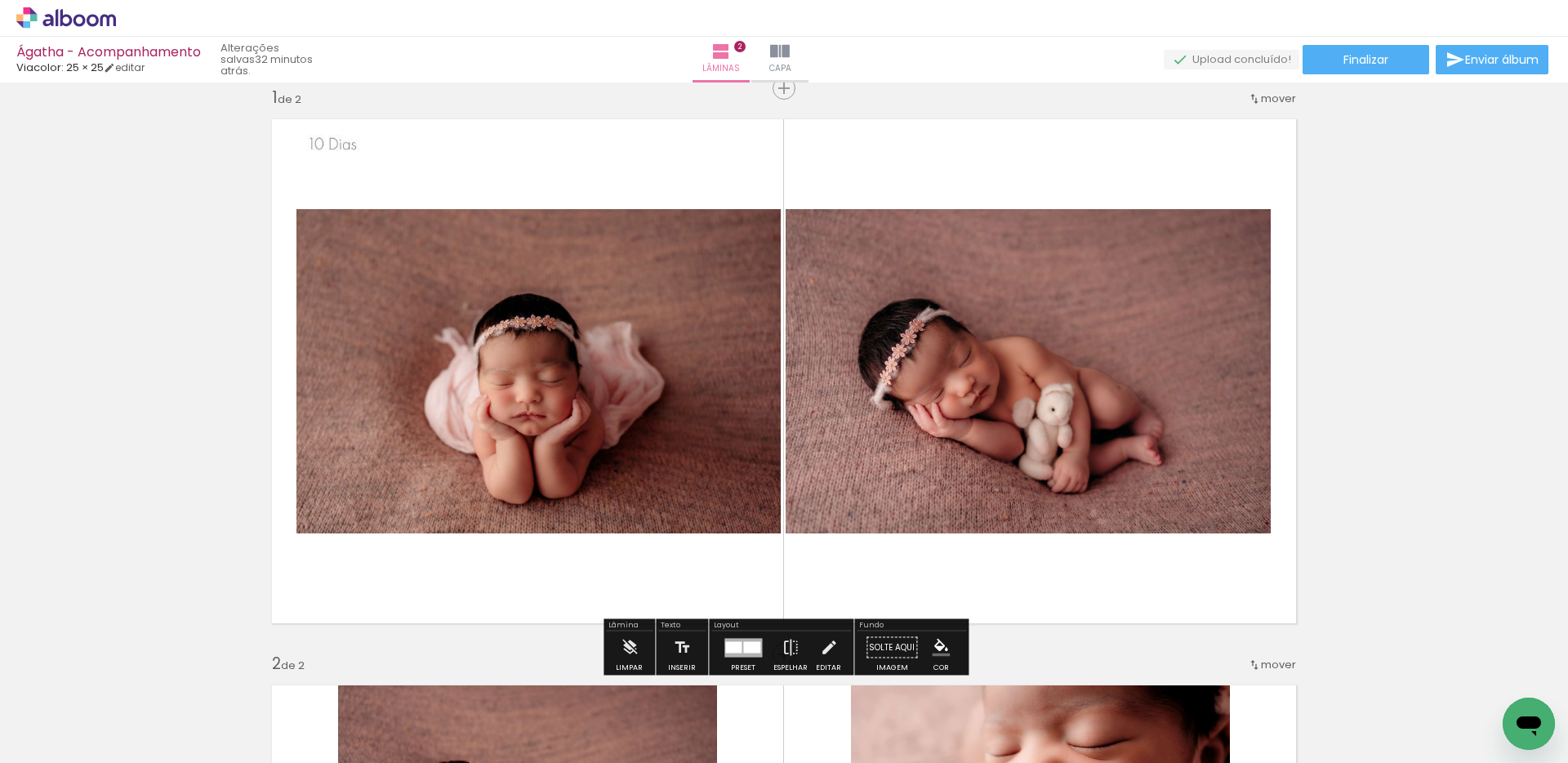
click at [748, 646] on div at bounding box center [751, 647] width 17 height 12
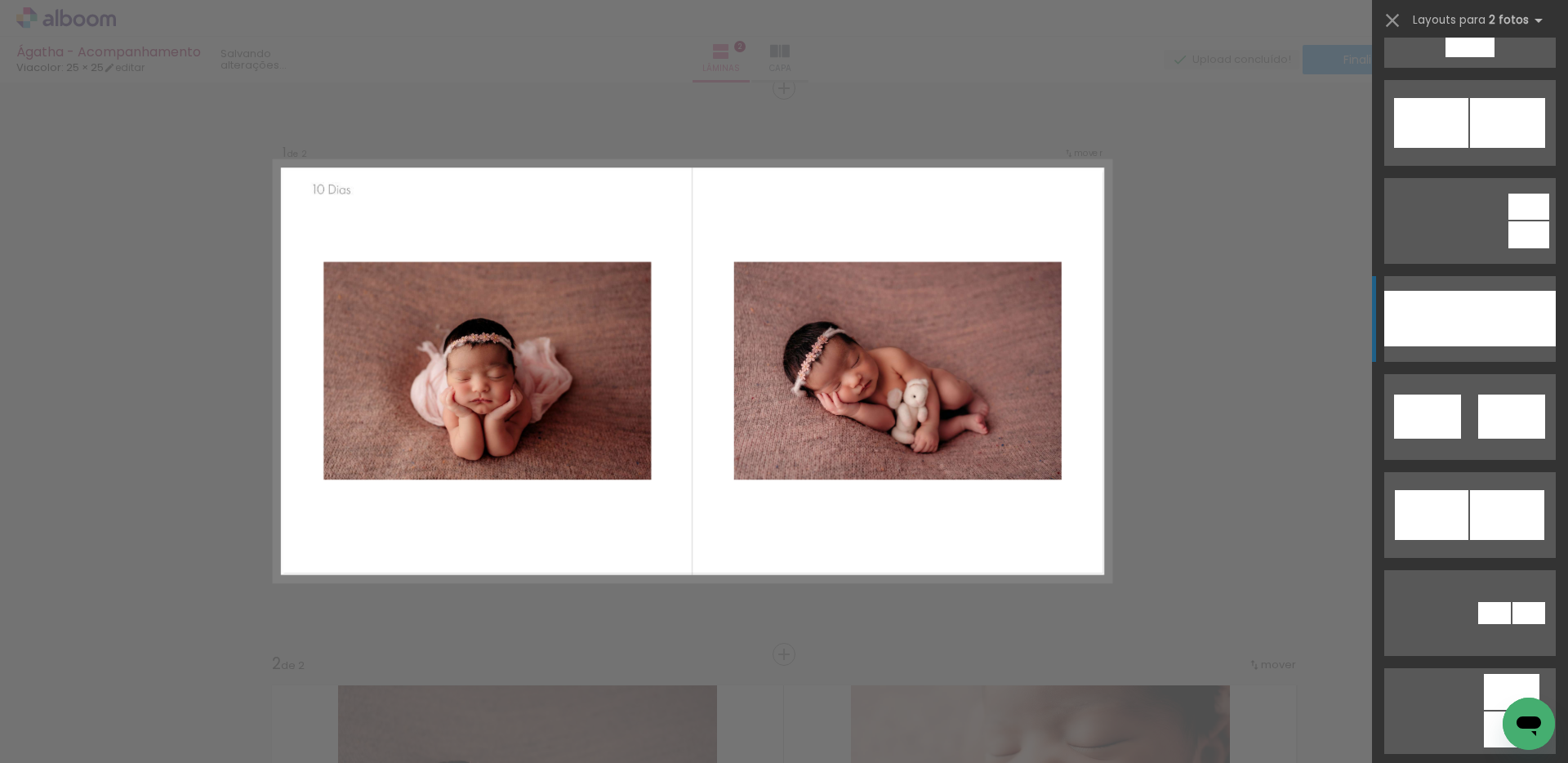
scroll to position [797, 0]
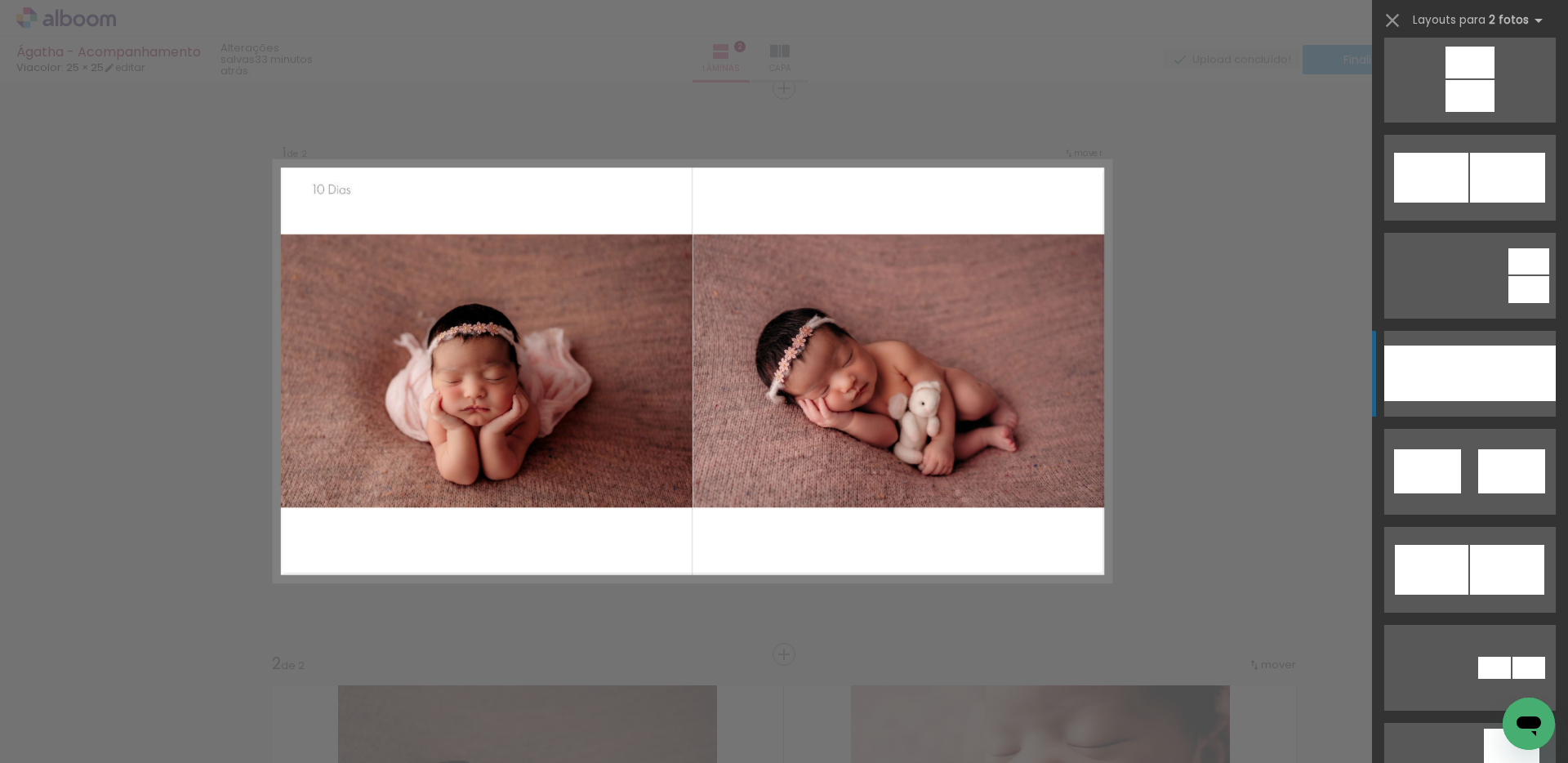
click at [1438, 382] on div at bounding box center [1427, 374] width 86 height 55
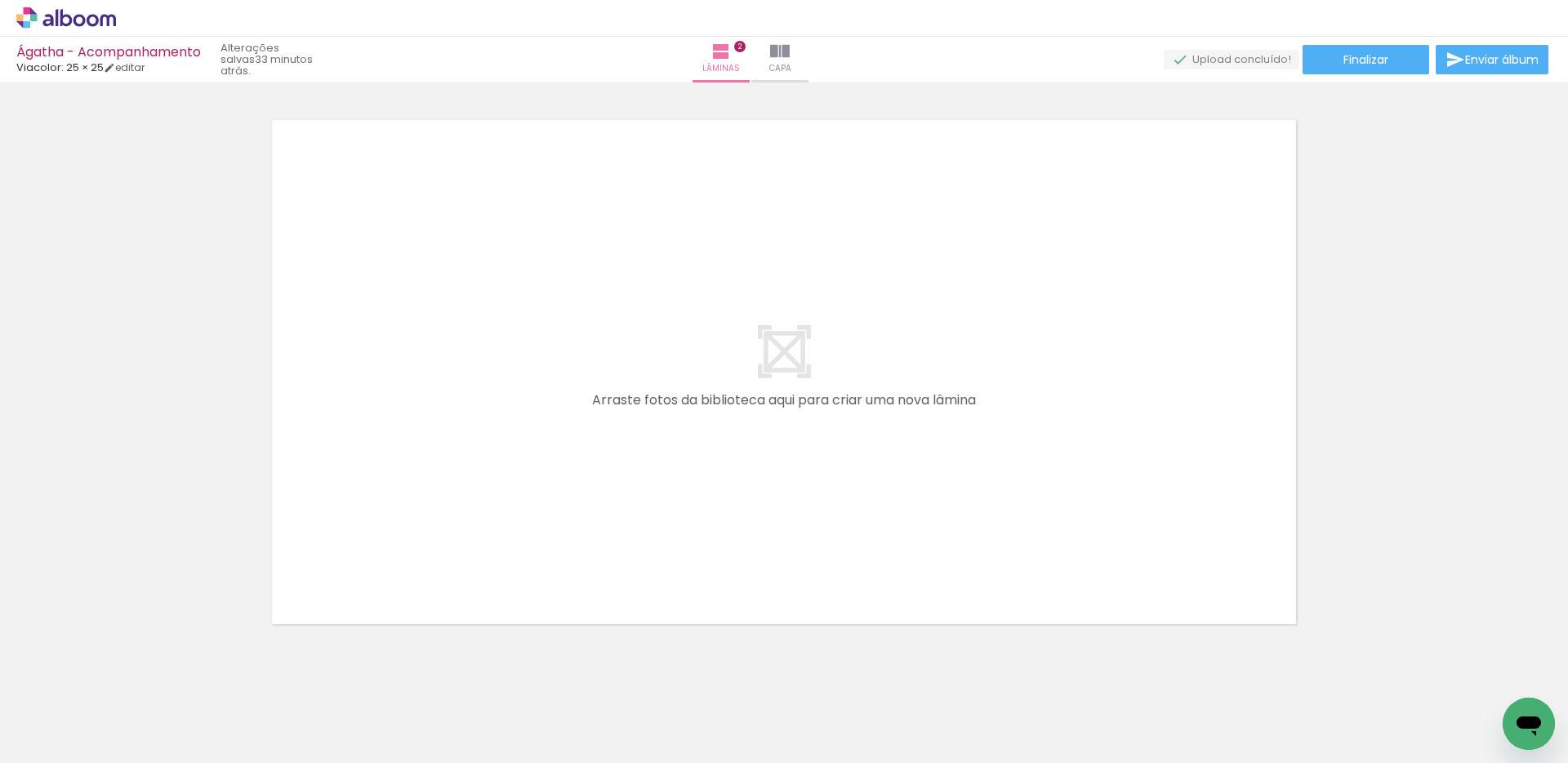
scroll to position [1183, 0]
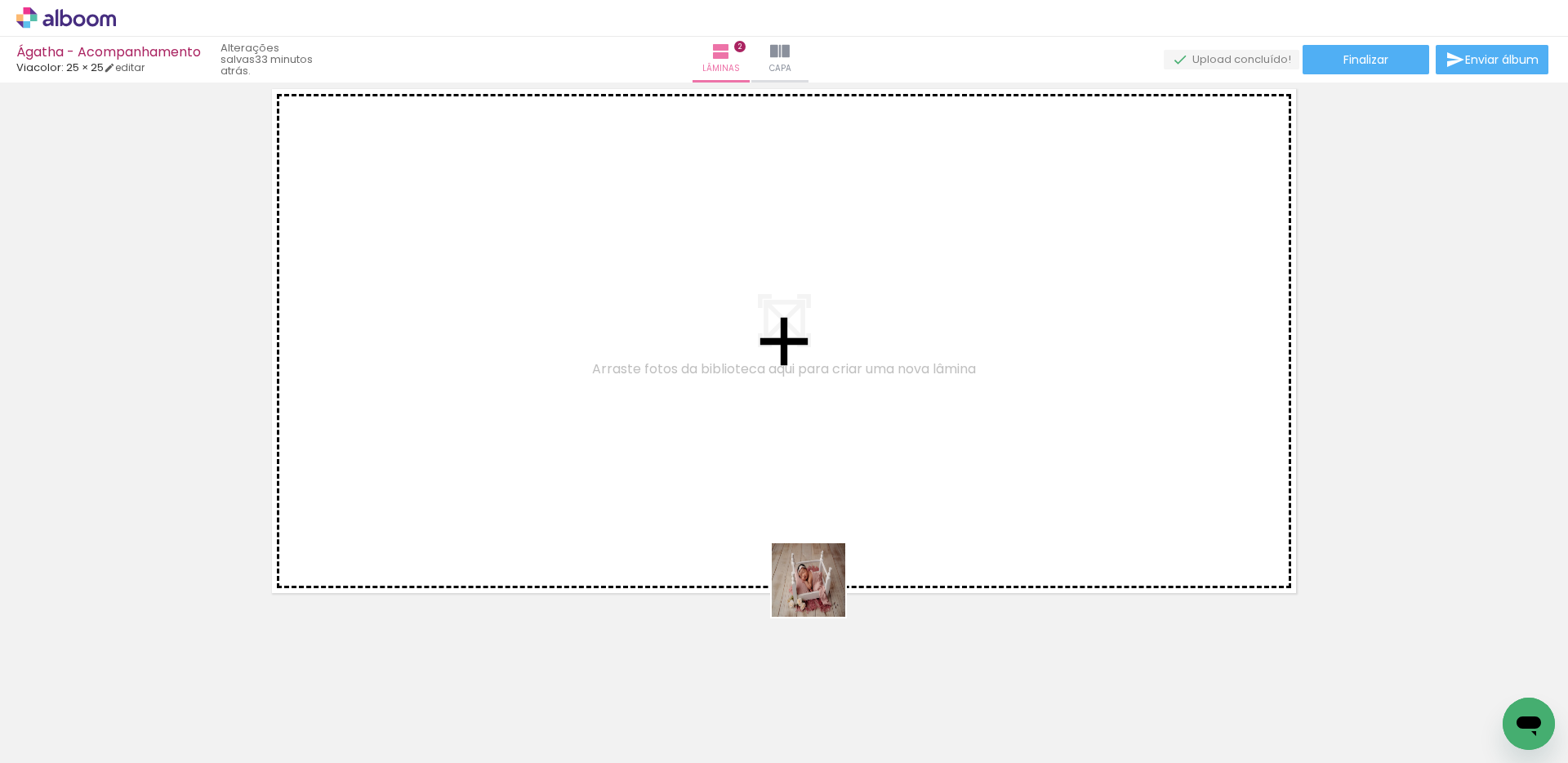
drag, startPoint x: 815, startPoint y: 712, endPoint x: 859, endPoint y: 634, distance: 89.6
click at [828, 526] on quentale-workspace at bounding box center [784, 382] width 1568 height 763
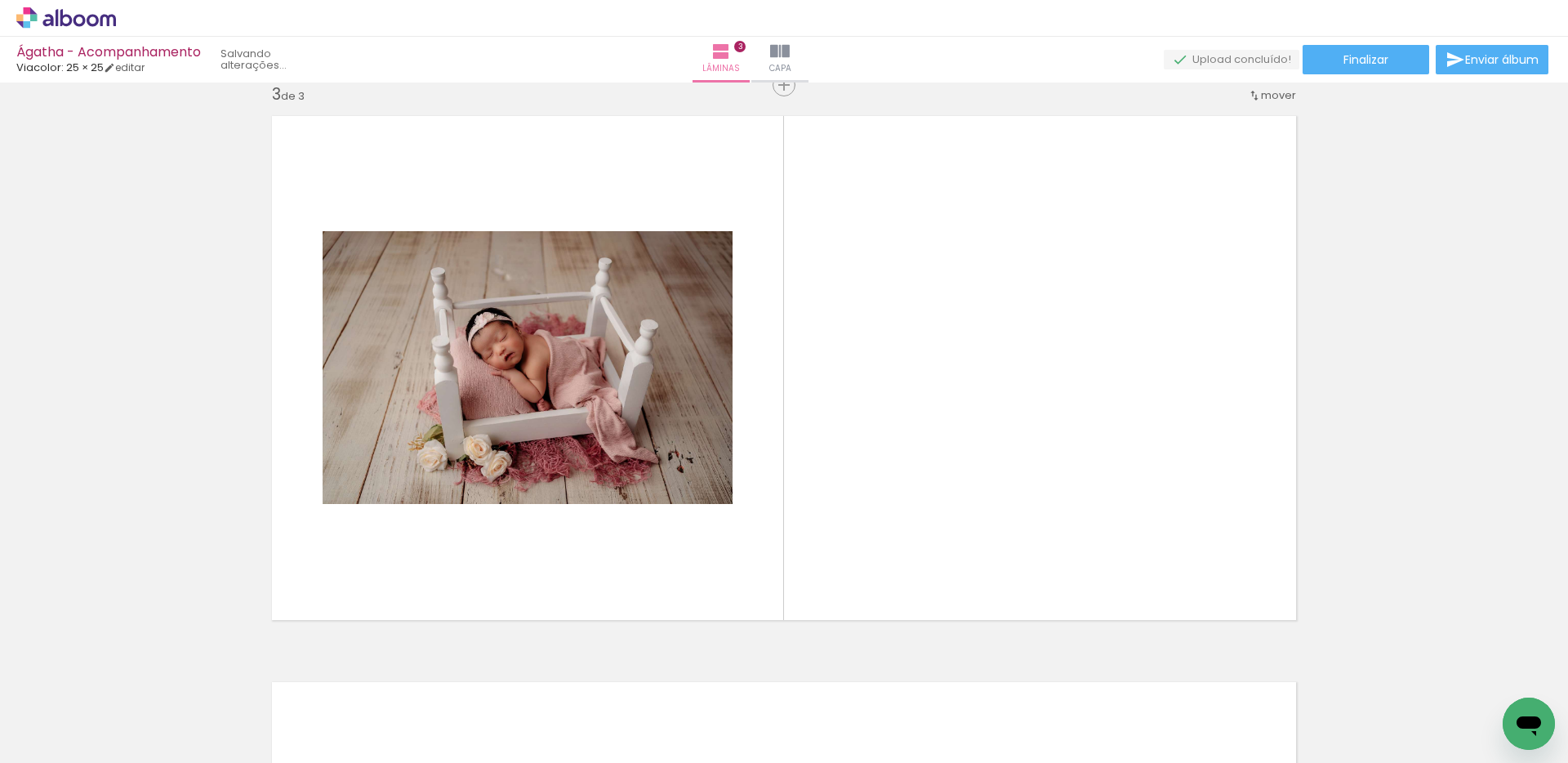
scroll to position [1153, 0]
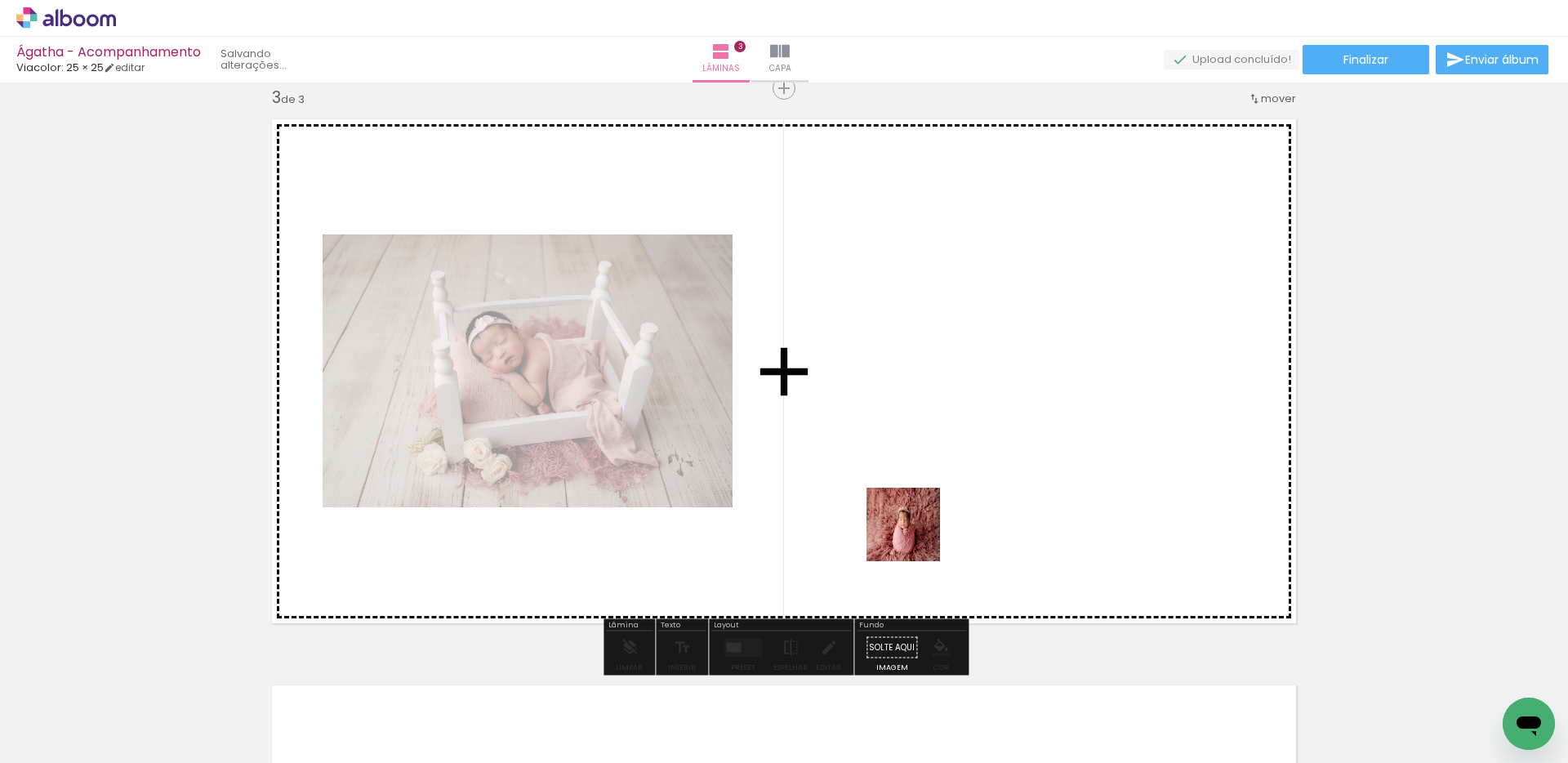
drag, startPoint x: 896, startPoint y: 741, endPoint x: 924, endPoint y: 592, distance: 151.6
click at [915, 536] on quentale-workspace at bounding box center [784, 382] width 1568 height 763
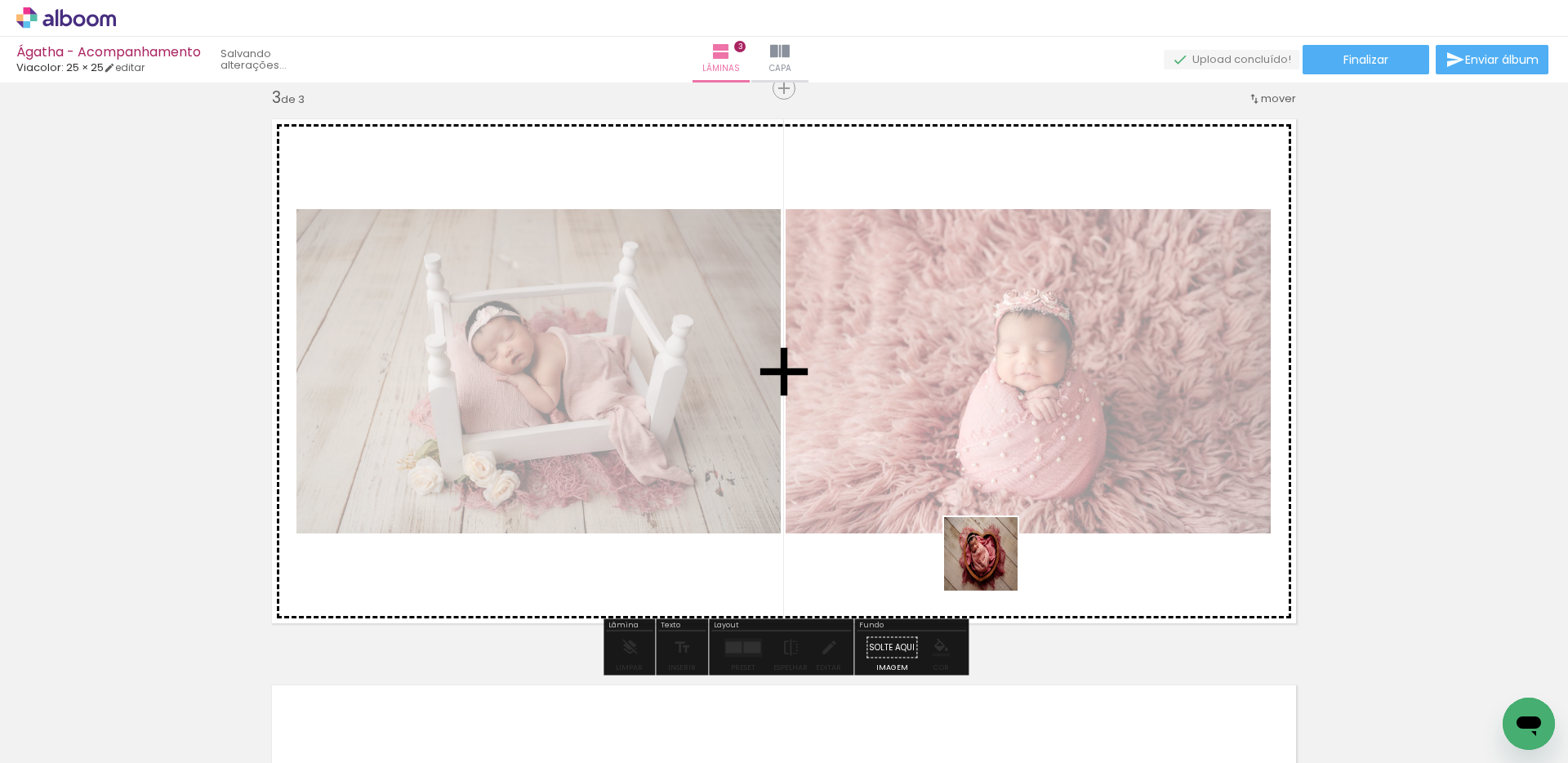
drag, startPoint x: 983, startPoint y: 711, endPoint x: 1028, endPoint y: 587, distance: 131.9
click at [994, 565] on quentale-workspace at bounding box center [784, 382] width 1568 height 763
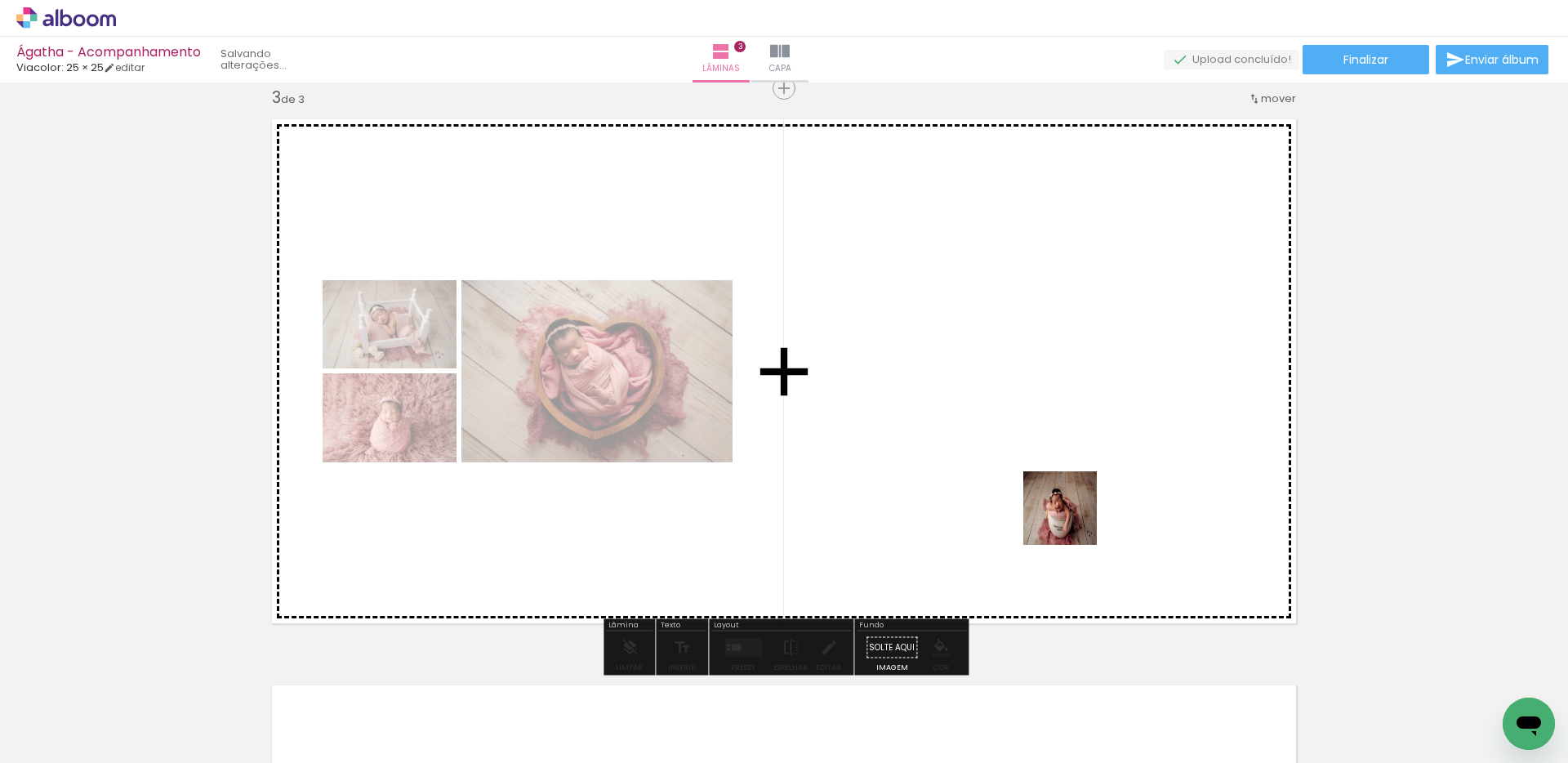
drag, startPoint x: 1084, startPoint y: 705, endPoint x: 1052, endPoint y: 497, distance: 210.4
click at [1052, 497] on quentale-workspace at bounding box center [784, 382] width 1568 height 763
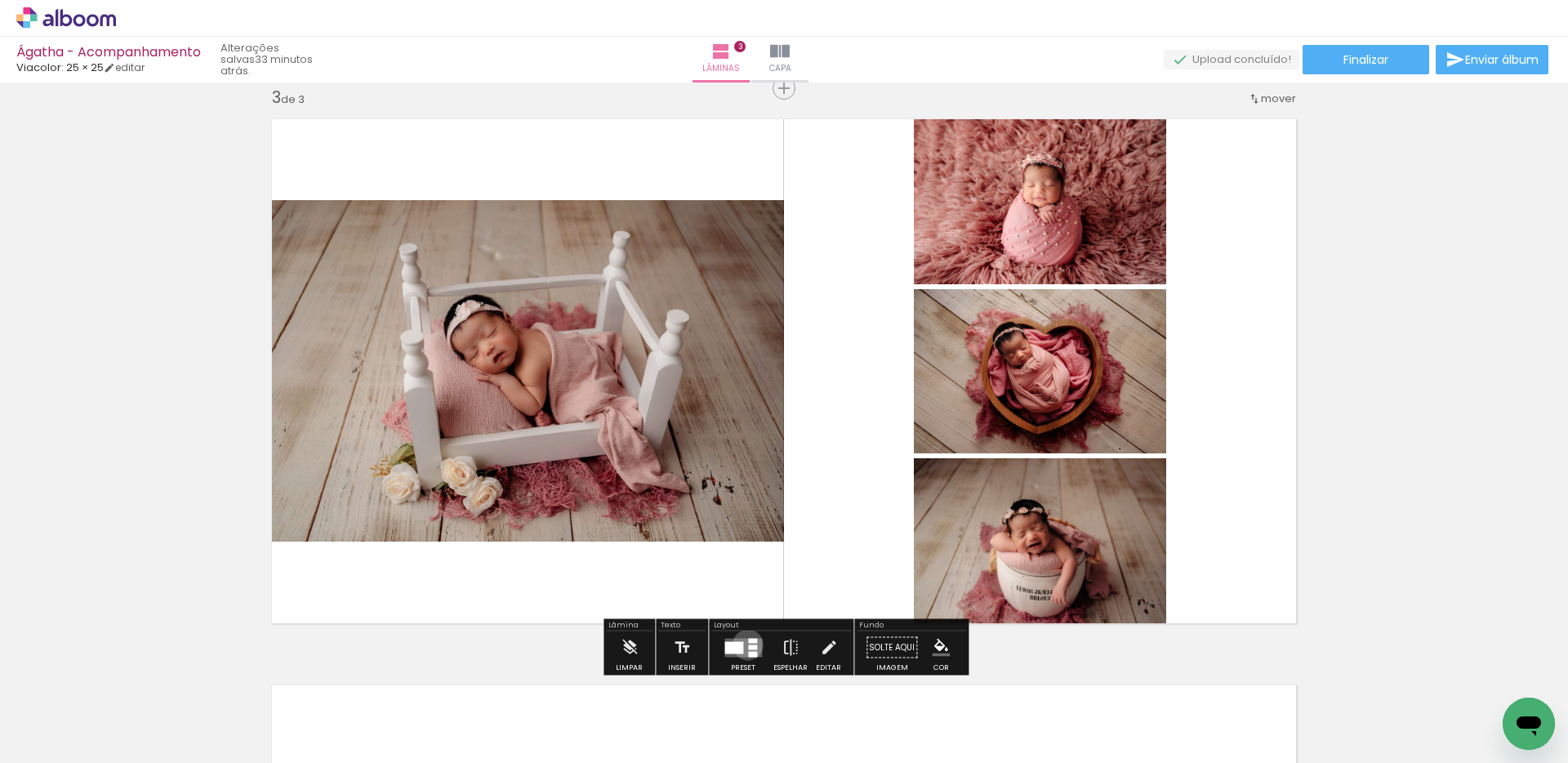
drag, startPoint x: 744, startPoint y: 644, endPoint x: 771, endPoint y: 619, distance: 36.8
click at [740, 644] on quentale-layouter at bounding box center [743, 646] width 38 height 19
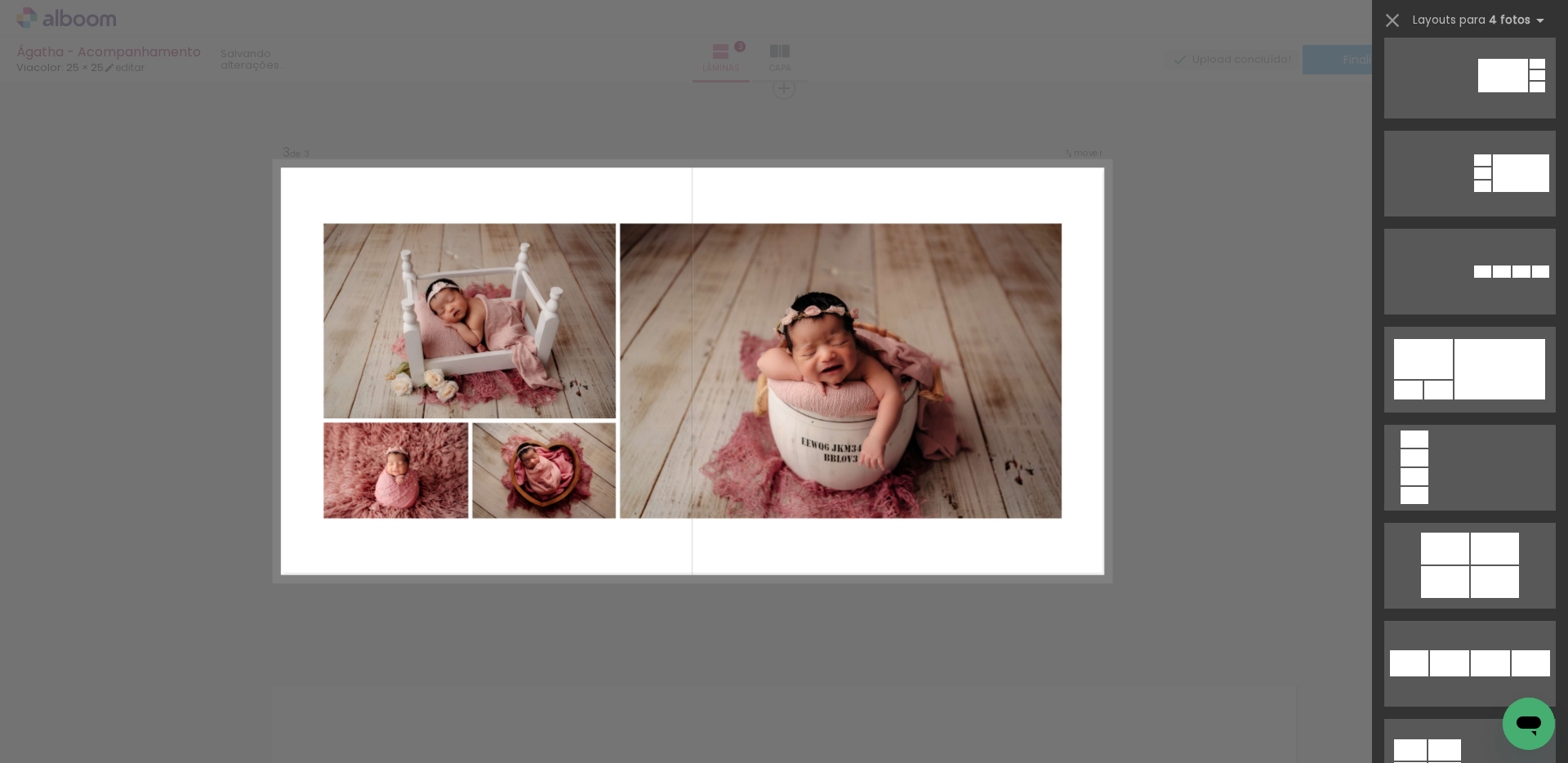
scroll to position [3159, 0]
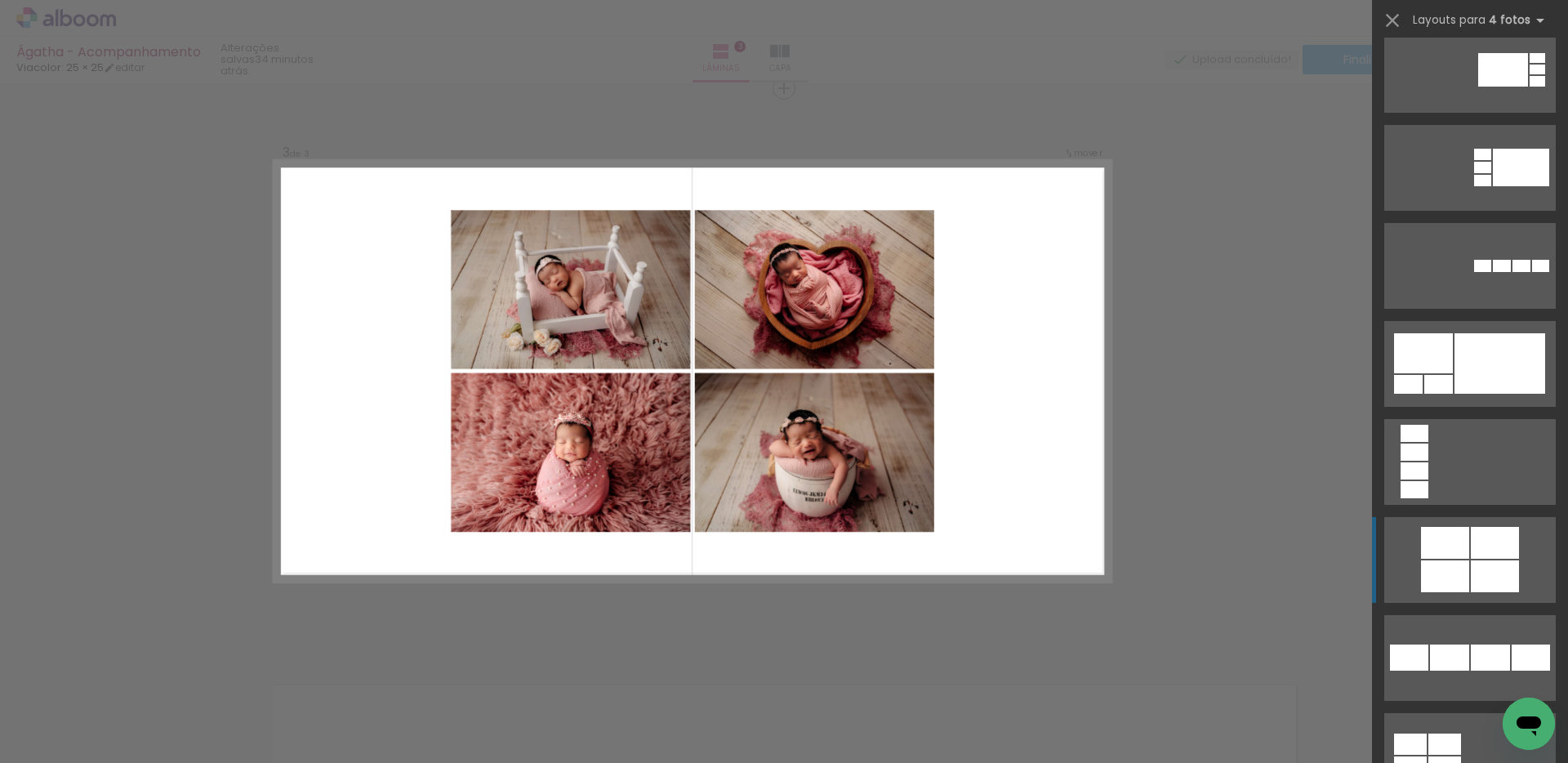
click at [1443, 557] on div at bounding box center [1444, 543] width 48 height 32
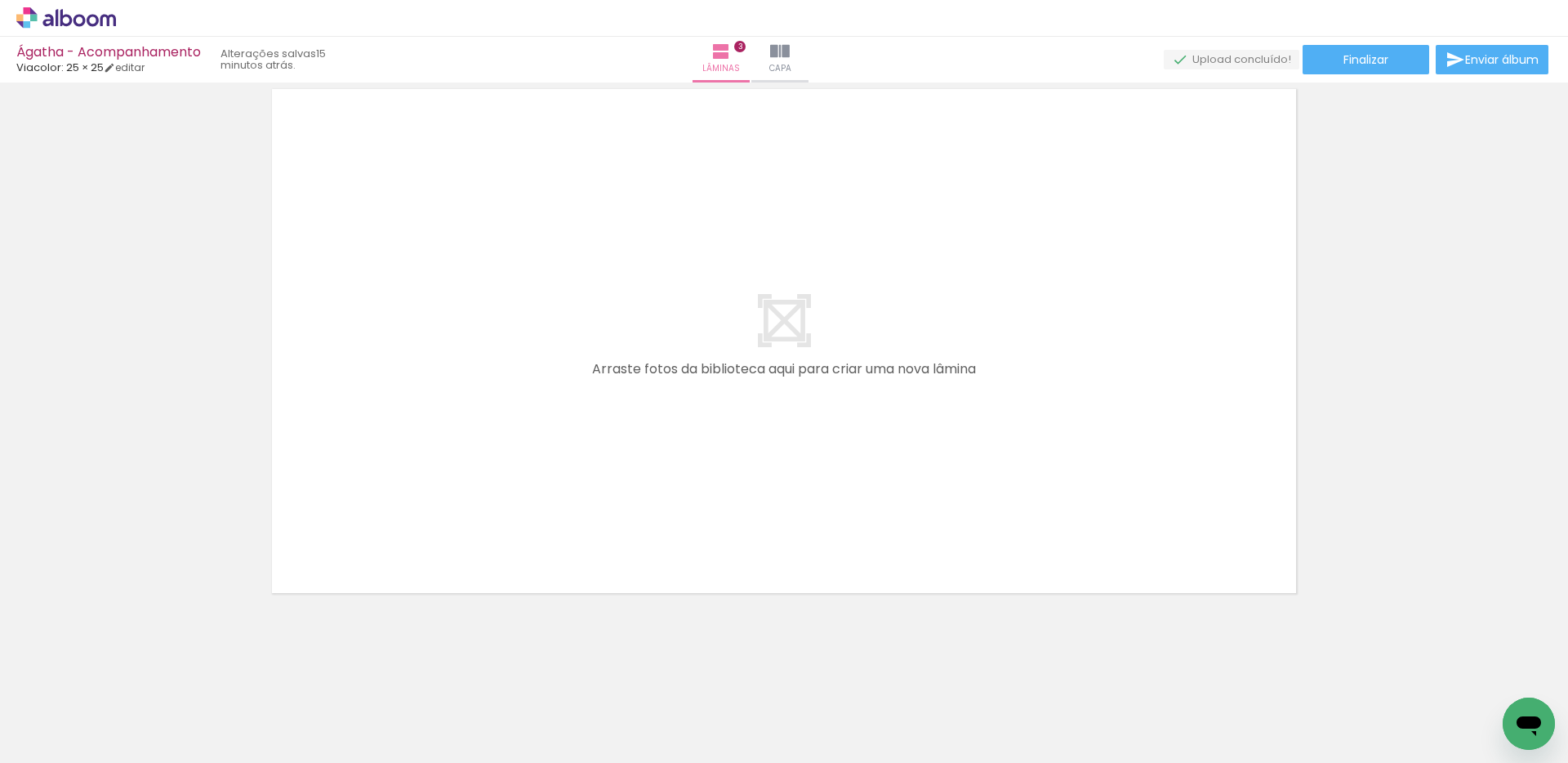
scroll to position [0, 527]
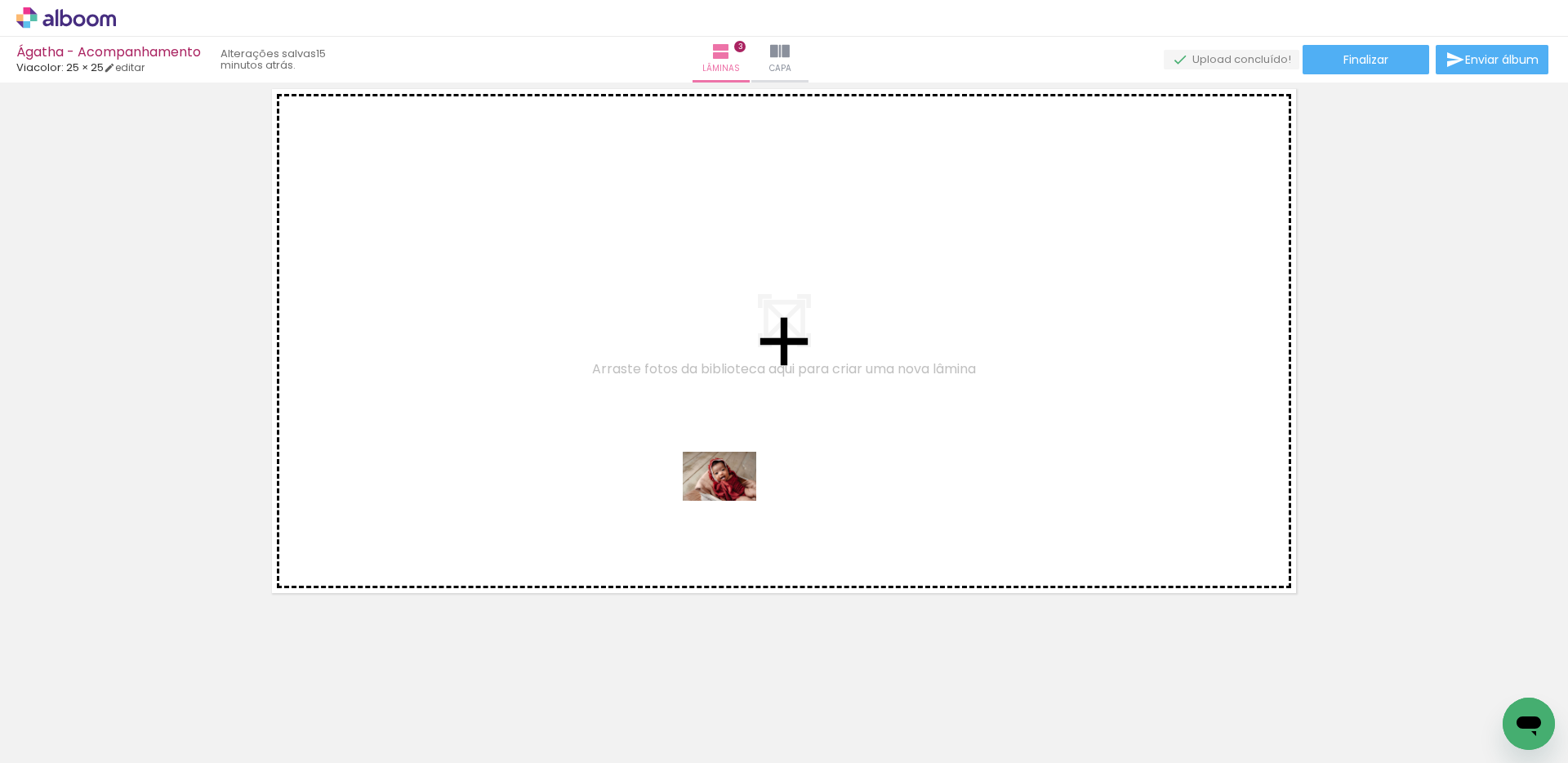
drag, startPoint x: 739, startPoint y: 657, endPoint x: 827, endPoint y: 627, distance: 93.0
click at [733, 502] on quentale-workspace at bounding box center [784, 382] width 1568 height 763
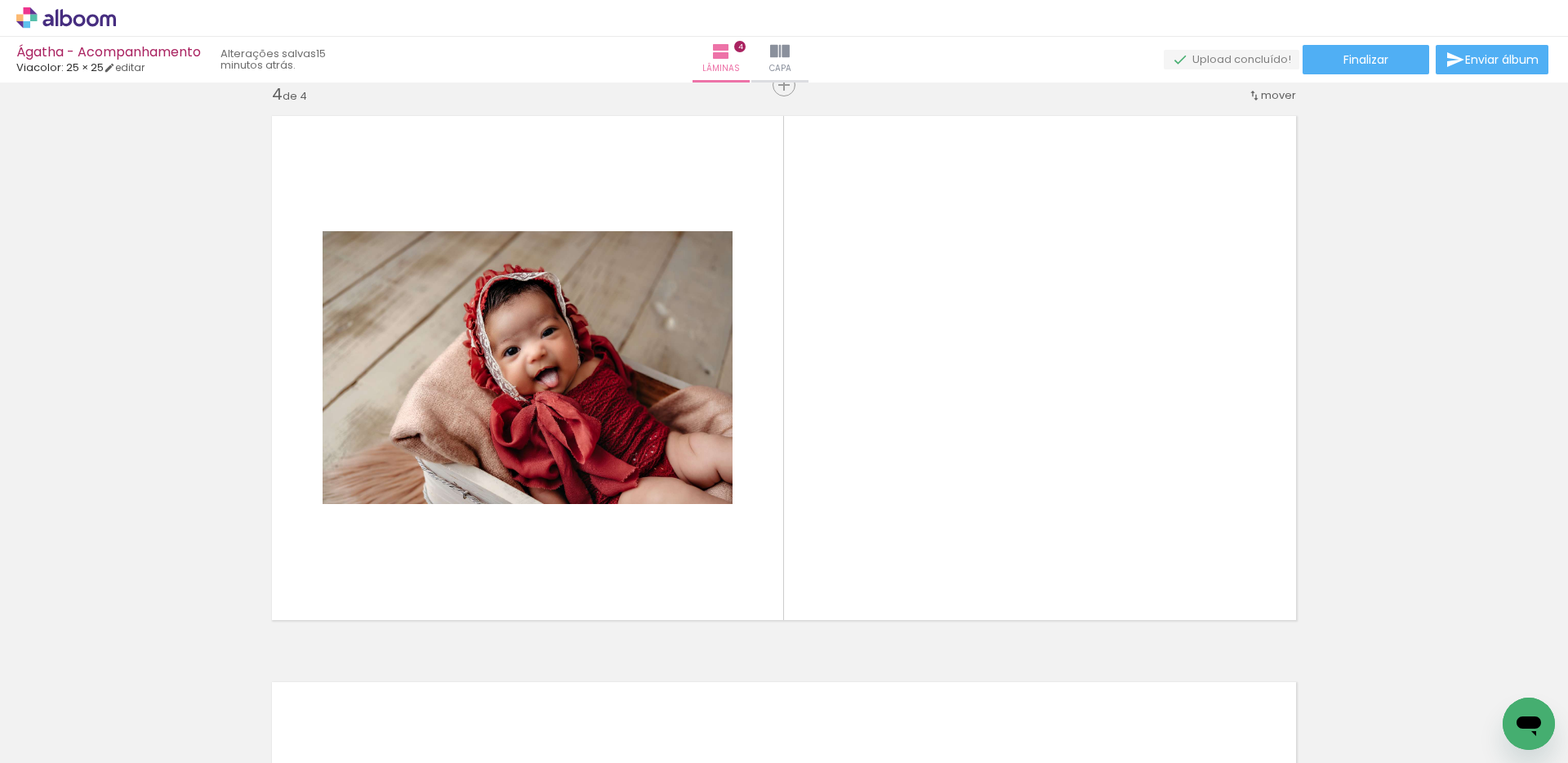
scroll to position [1719, 0]
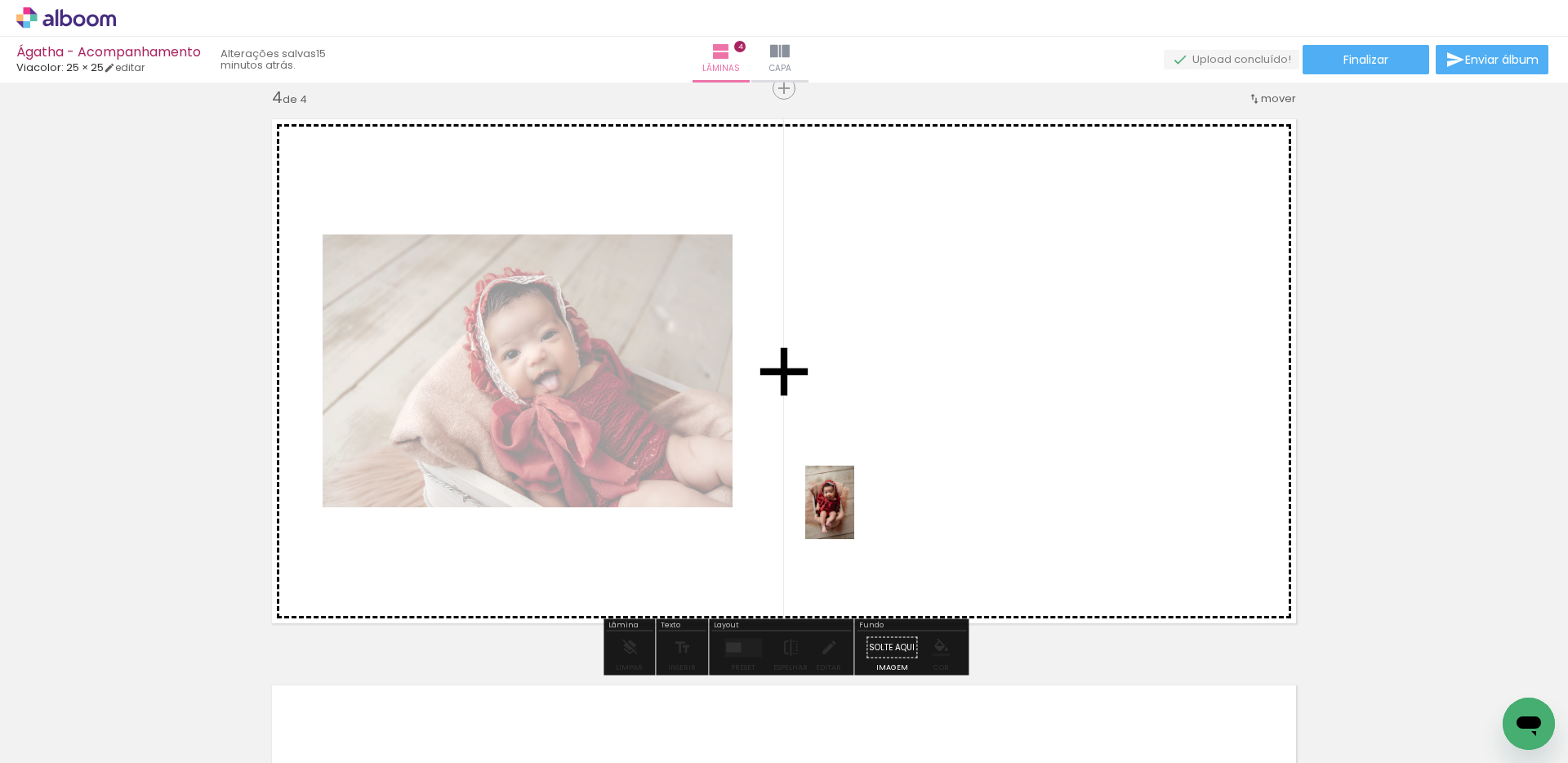
drag, startPoint x: 839, startPoint y: 693, endPoint x: 895, endPoint y: 622, distance: 90.4
click at [854, 515] on quentale-workspace at bounding box center [784, 382] width 1568 height 763
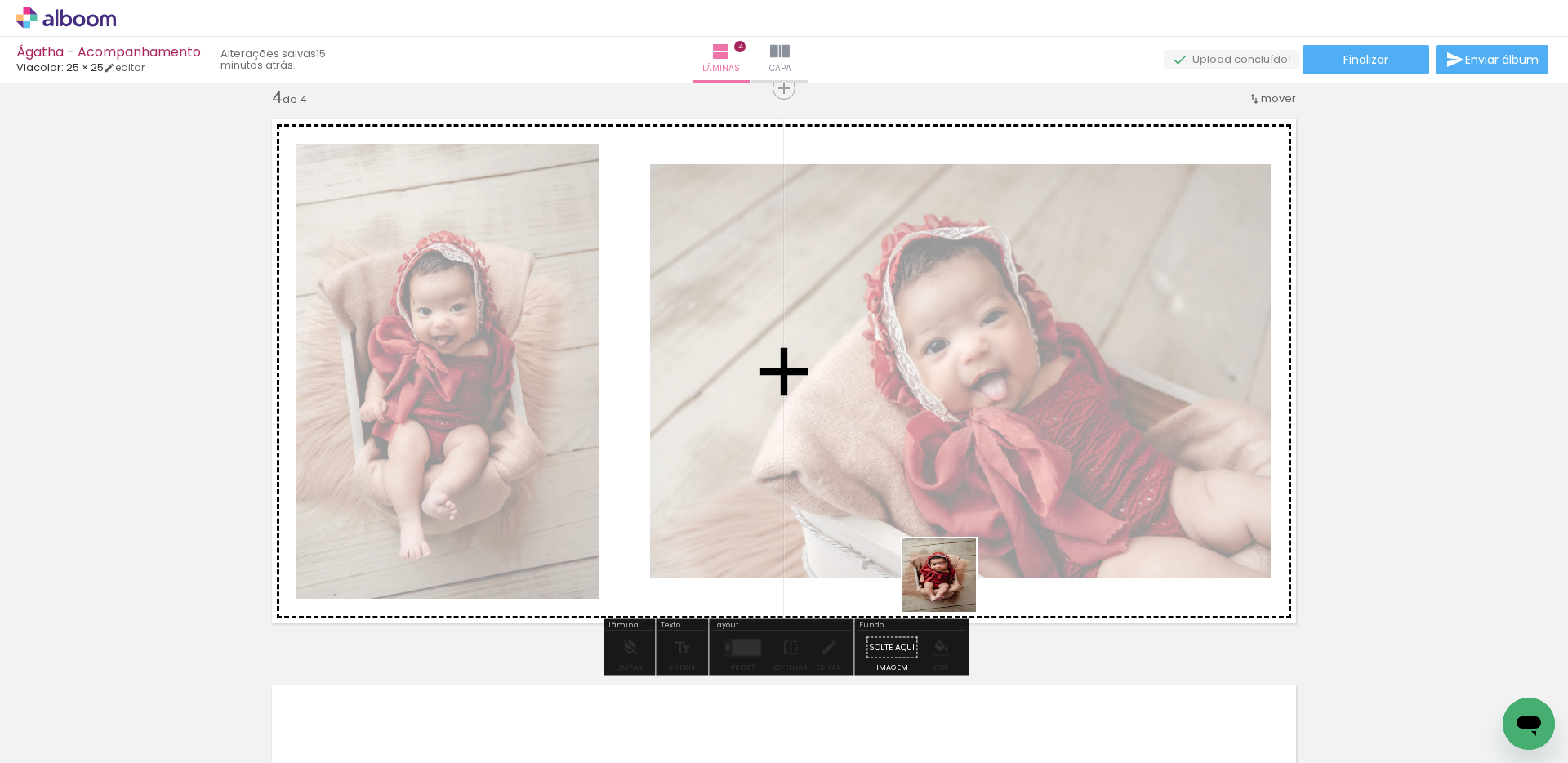
click at [951, 585] on quentale-workspace at bounding box center [784, 382] width 1568 height 763
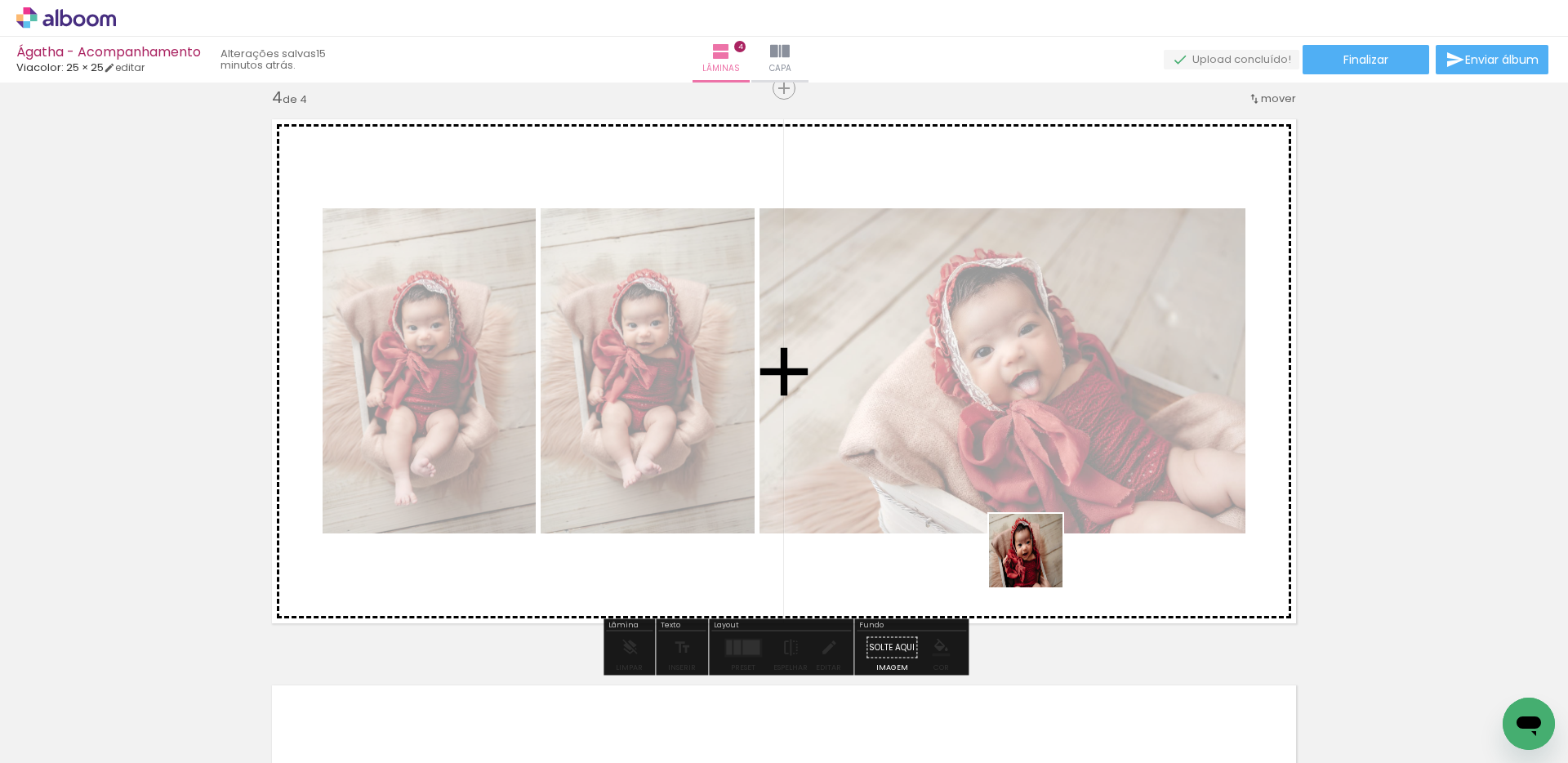
drag, startPoint x: 1031, startPoint y: 614, endPoint x: 783, endPoint y: 675, distance: 255.4
click at [1033, 562] on quentale-workspace at bounding box center [784, 382] width 1568 height 763
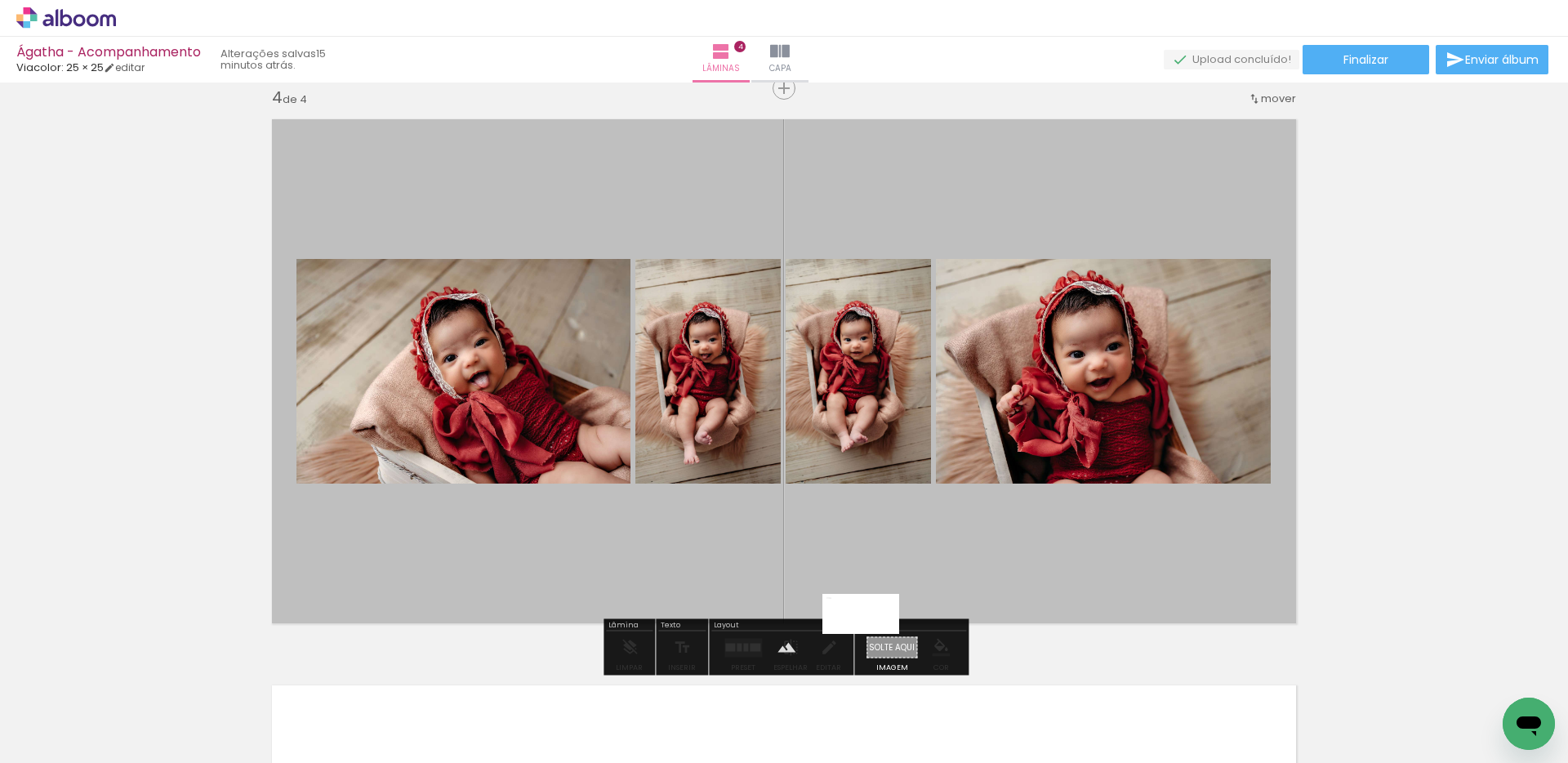
drag, startPoint x: 645, startPoint y: 716, endPoint x: 872, endPoint y: 644, distance: 238.1
click at [872, 644] on quentale-workspace at bounding box center [784, 382] width 1568 height 763
